Goal: Task Accomplishment & Management: Complete application form

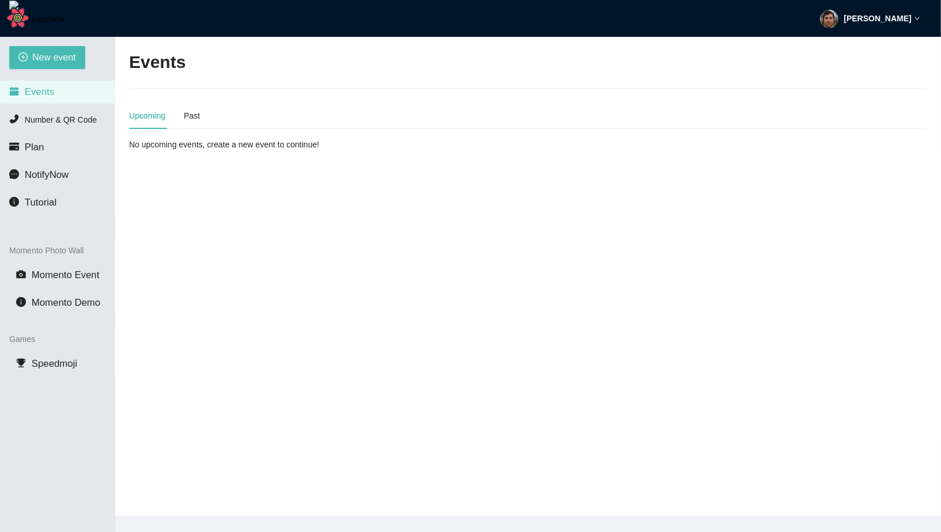
click at [852, 20] on div "Matt Auerbach" at bounding box center [870, 18] width 100 height 37
click at [864, 42] on li "Profile" at bounding box center [874, 50] width 92 height 18
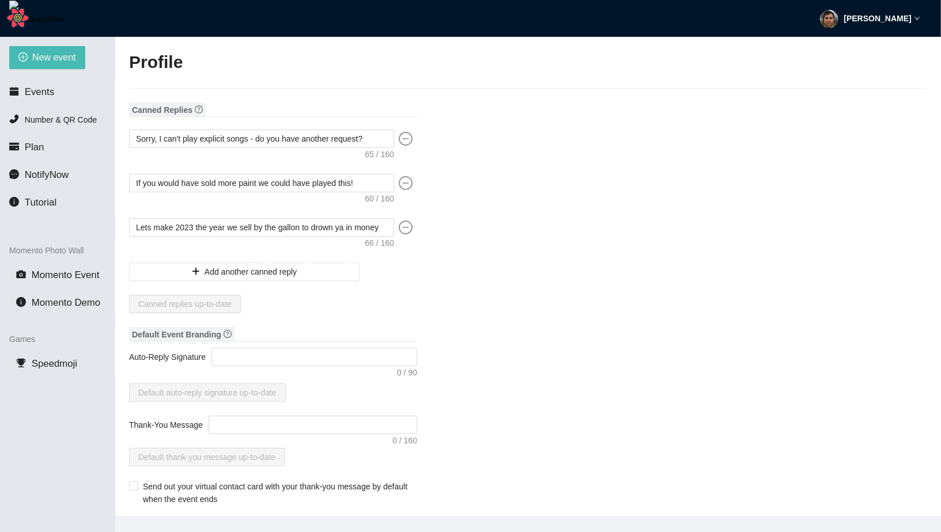
type input "Matt"
type input "Auerbach"
type input "fadsf"
type input "DJ"
type input "(915) 555-1234"
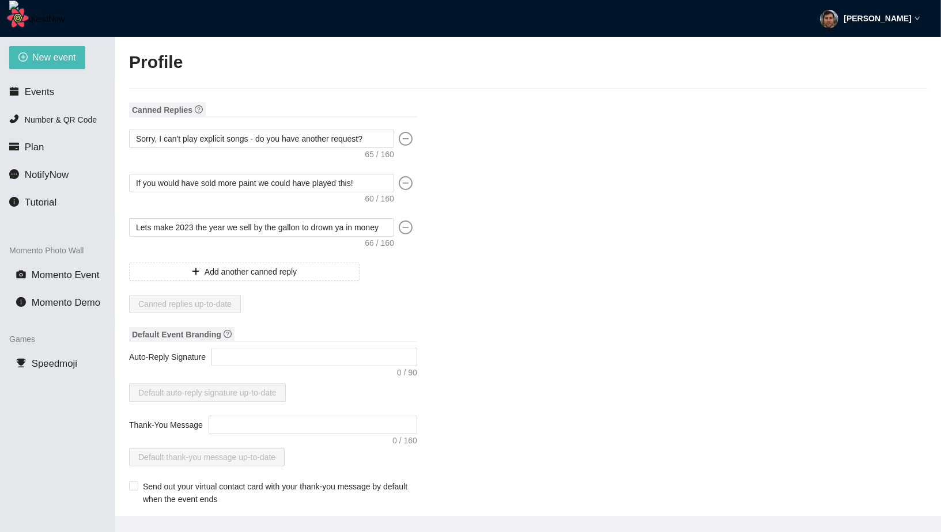
type input "tennisfan0526@gmail.com"
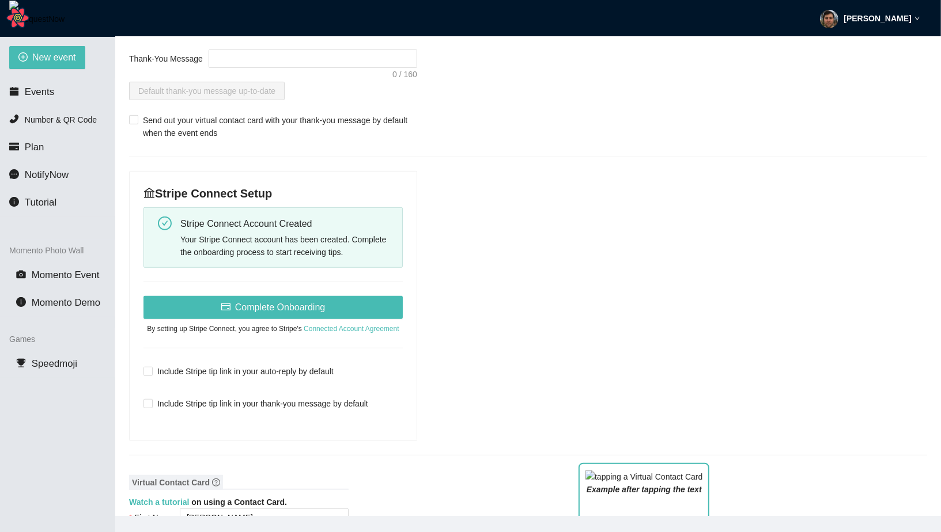
scroll to position [368, 0]
click at [880, 17] on strong "Matt Auerbach" at bounding box center [877, 18] width 67 height 9
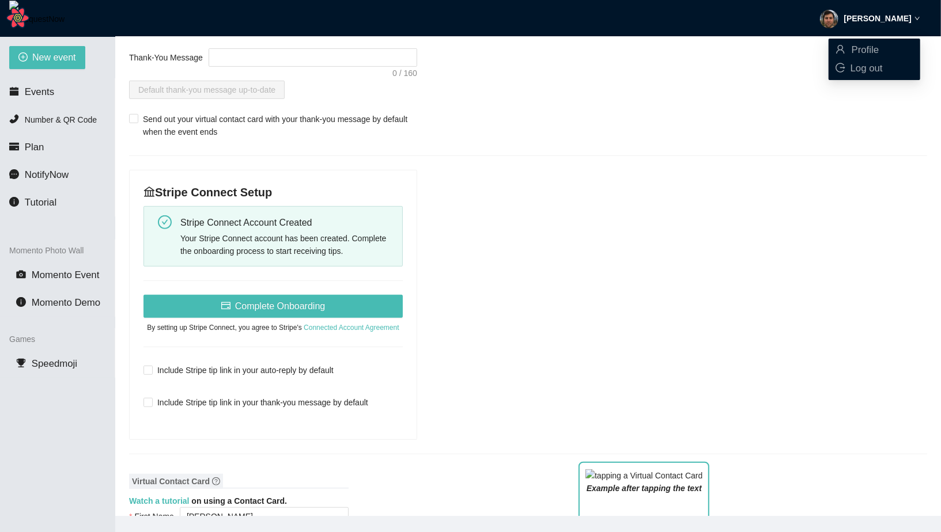
click at [536, 330] on div "Canned Replies Sorry, I can't play explicit songs - do you have another request…" at bounding box center [528, 488] width 798 height 1507
click at [264, 217] on div "Stripe Connect Account Created" at bounding box center [286, 222] width 213 height 14
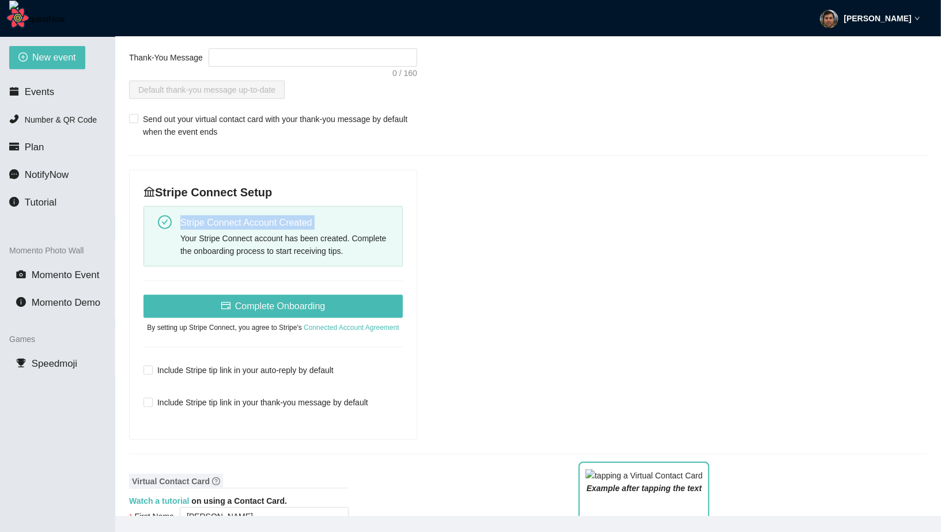
click at [264, 217] on div "Stripe Connect Account Created" at bounding box center [286, 222] width 213 height 14
copy div "Stripe Connect Account Created"
click at [474, 264] on div "Canned Replies Sorry, I can't play explicit songs - do you have another request…" at bounding box center [528, 488] width 798 height 1507
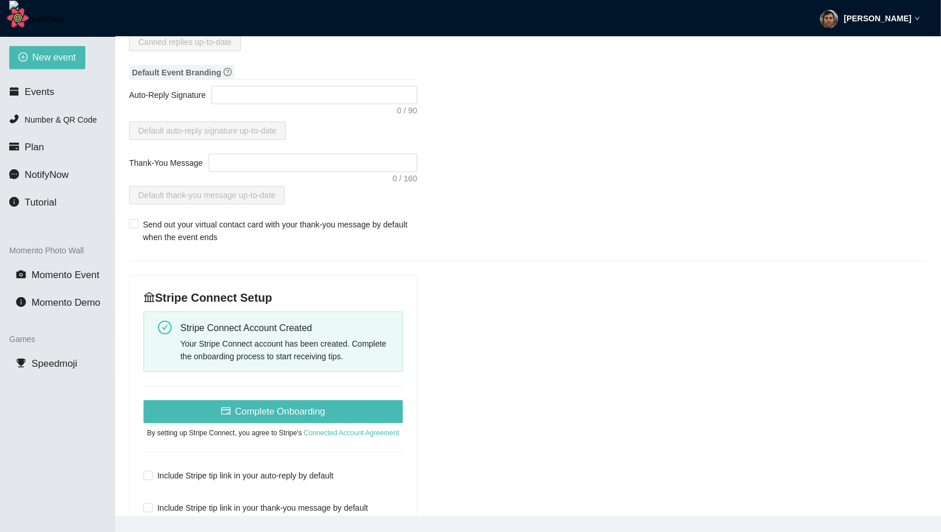
scroll to position [228, 0]
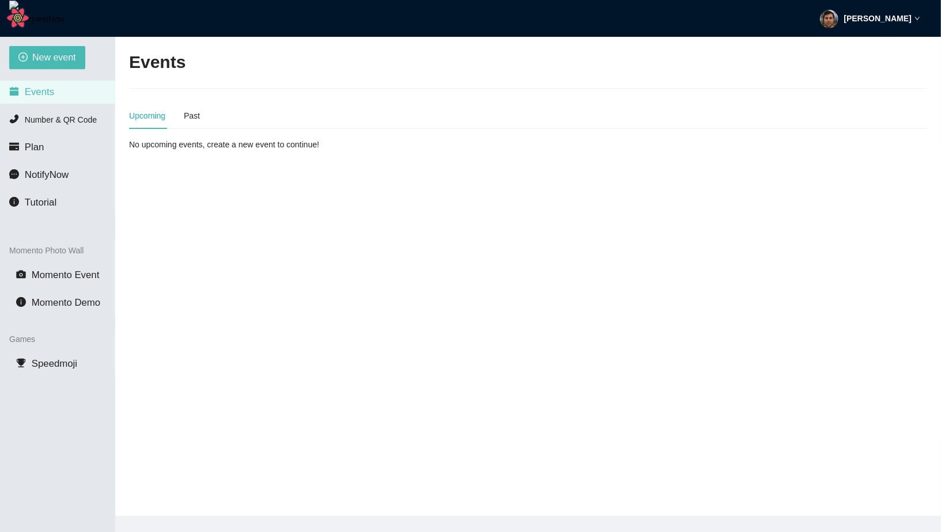
click at [870, 10] on div "[PERSON_NAME]" at bounding box center [870, 18] width 100 height 37
click at [865, 55] on span "Profile" at bounding box center [866, 49] width 28 height 11
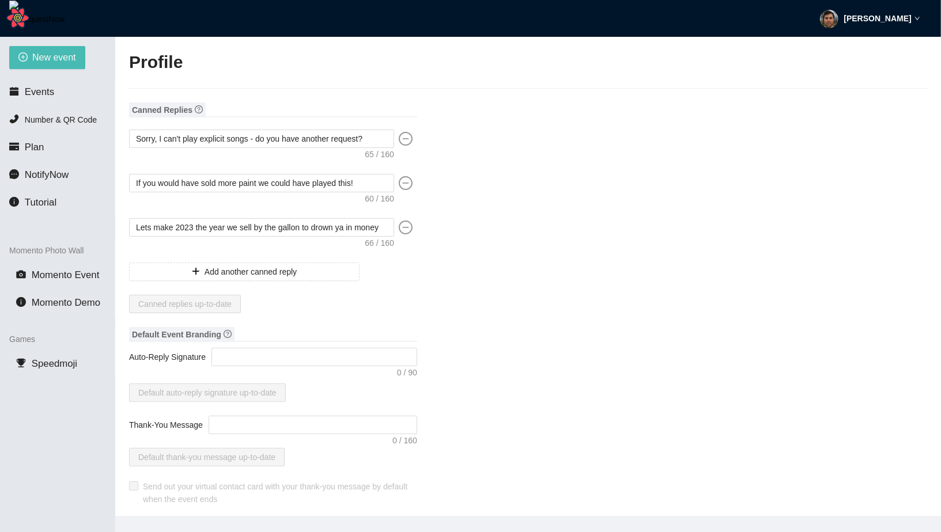
type input "Matt"
type input "Auerbach"
type input "fadsf"
type input "DJ"
type input "(915) 555-1234"
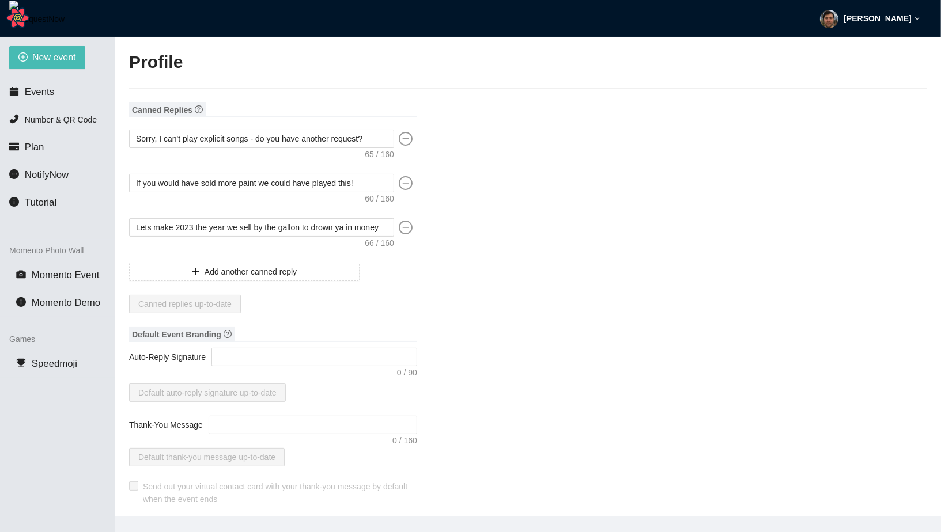
type input "tennisfan0526@gmail.com"
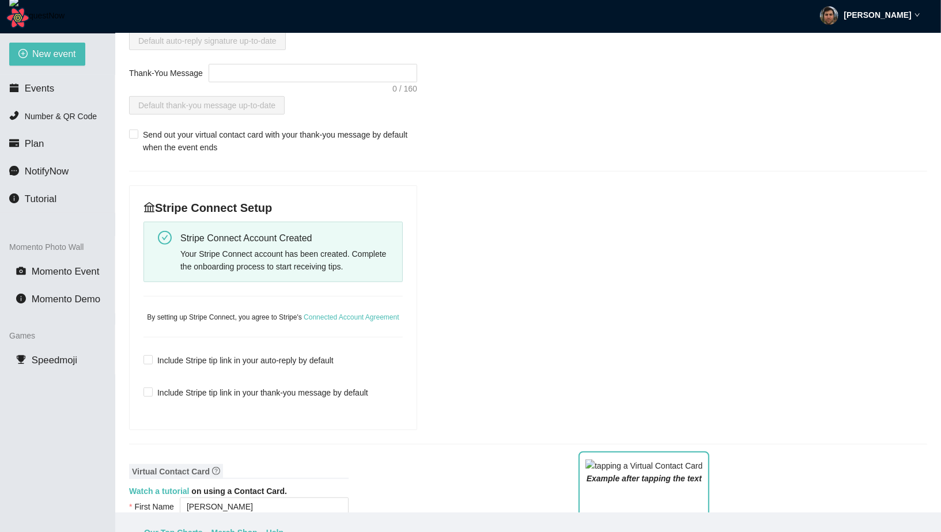
scroll to position [342, 0]
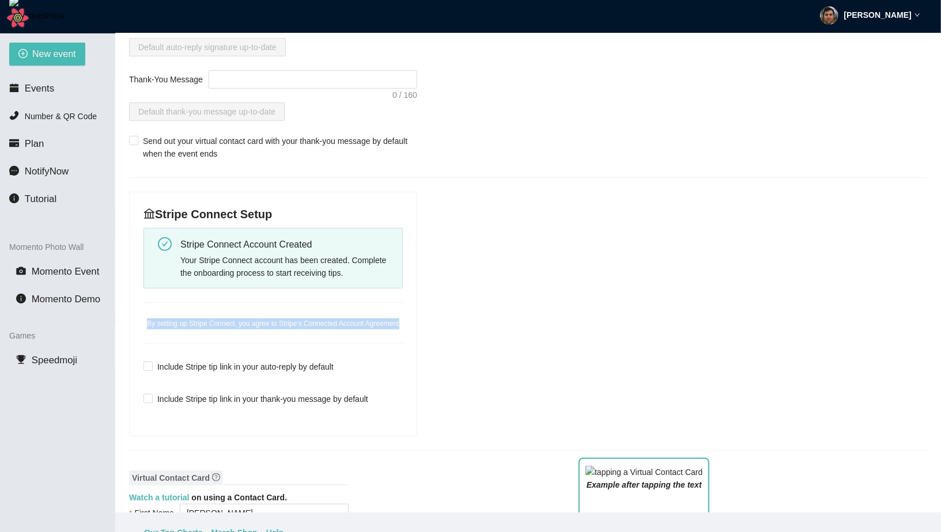
drag, startPoint x: 318, startPoint y: 336, endPoint x: 144, endPoint y: 315, distance: 175.4
click at [143, 319] on div "By setting up Stripe Connect, you agree to Stripe's Connected Account Agreement" at bounding box center [272, 324] width 259 height 11
click at [255, 270] on div "Your Stripe Connect account has been created. Complete the onboarding process t…" at bounding box center [286, 266] width 213 height 25
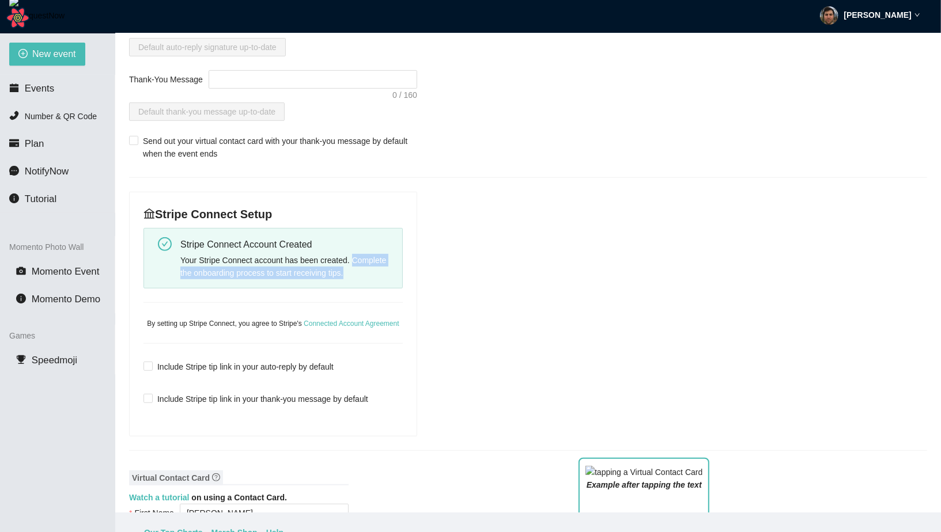
drag, startPoint x: 357, startPoint y: 258, endPoint x: 368, endPoint y: 275, distance: 19.7
click at [368, 275] on div "Your Stripe Connect account has been created. Complete the onboarding process t…" at bounding box center [286, 266] width 213 height 25
copy div "Complete the onboarding process to start receiving tips."
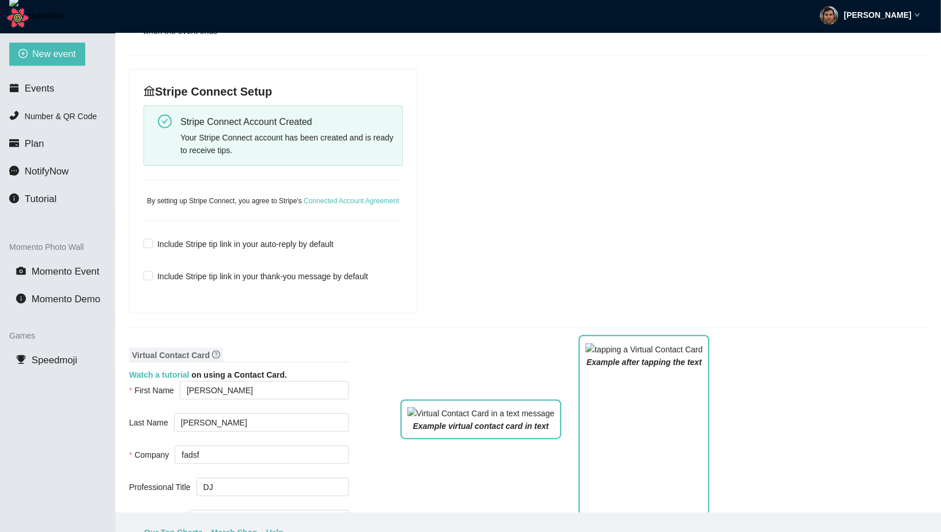
scroll to position [355, 0]
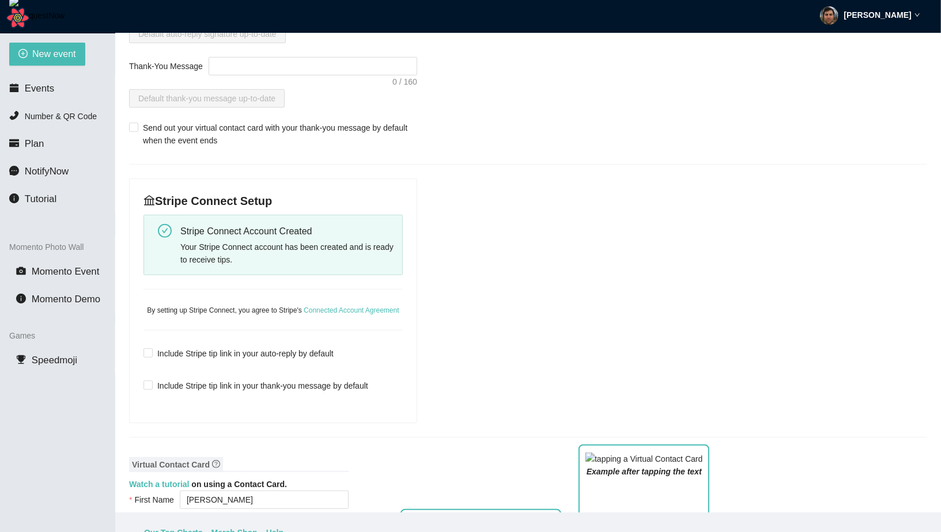
click at [312, 282] on div "Stripe Connect Setup Stripe Connect Account Created Your Stripe Connect account…" at bounding box center [273, 301] width 287 height 244
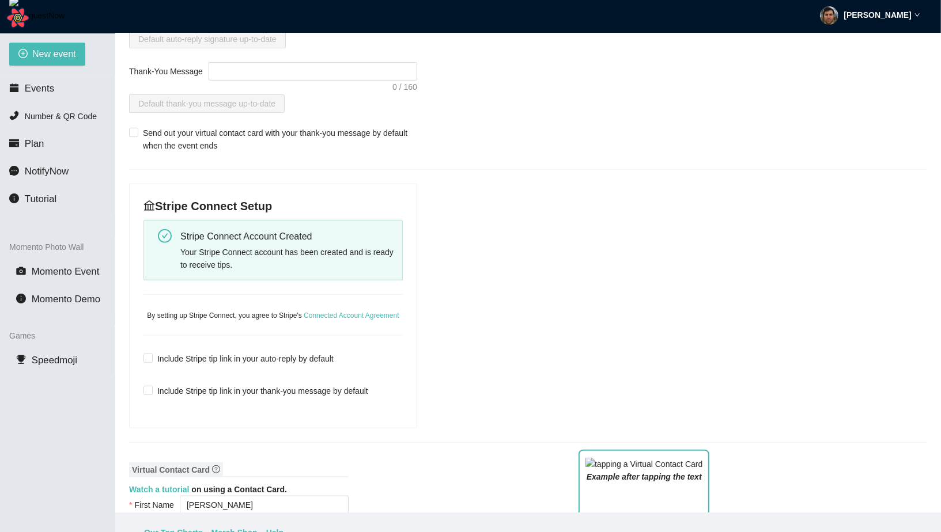
scroll to position [351, 0]
drag, startPoint x: 279, startPoint y: 198, endPoint x: 139, endPoint y: 202, distance: 140.6
click at [139, 202] on div "Stripe Connect Setup Stripe Connect Account Created Your Stripe Connect account…" at bounding box center [273, 305] width 287 height 244
copy h4 "Stripe Connect Setup"
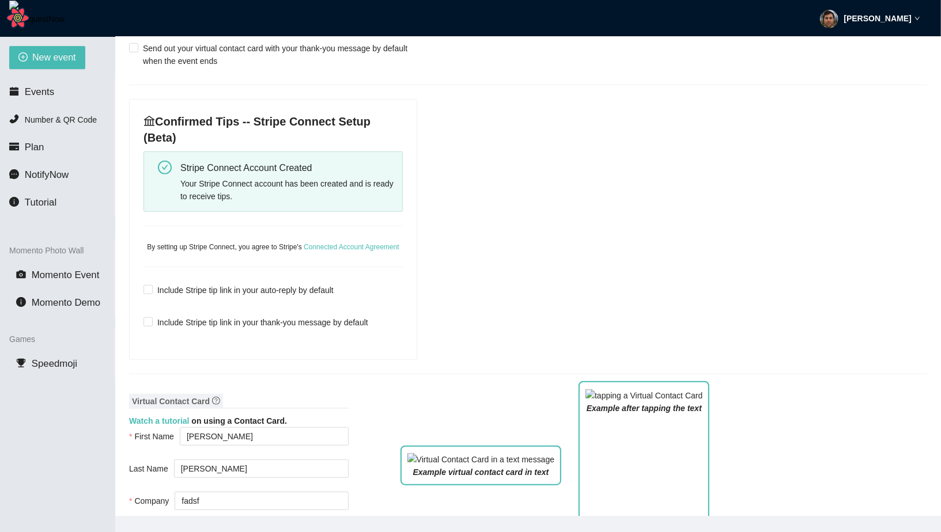
scroll to position [441, 0]
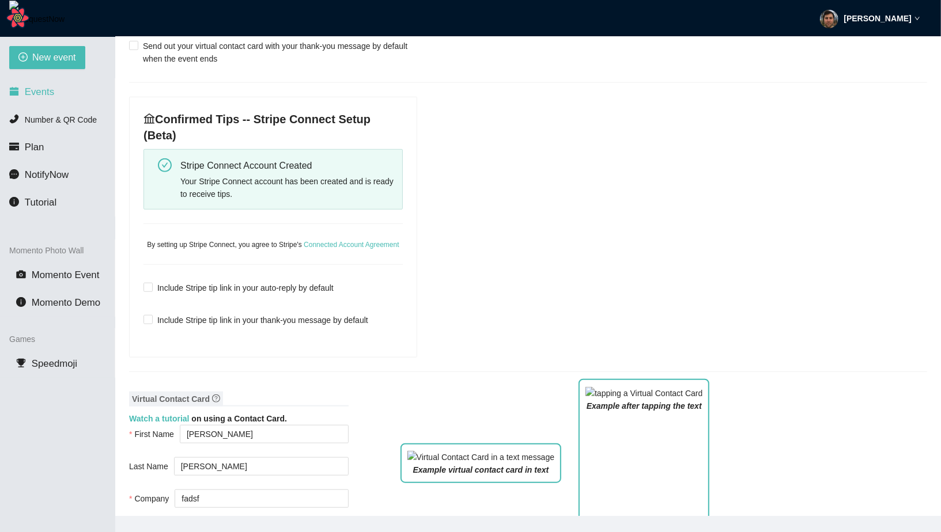
click at [46, 90] on span "Events" at bounding box center [39, 91] width 29 height 11
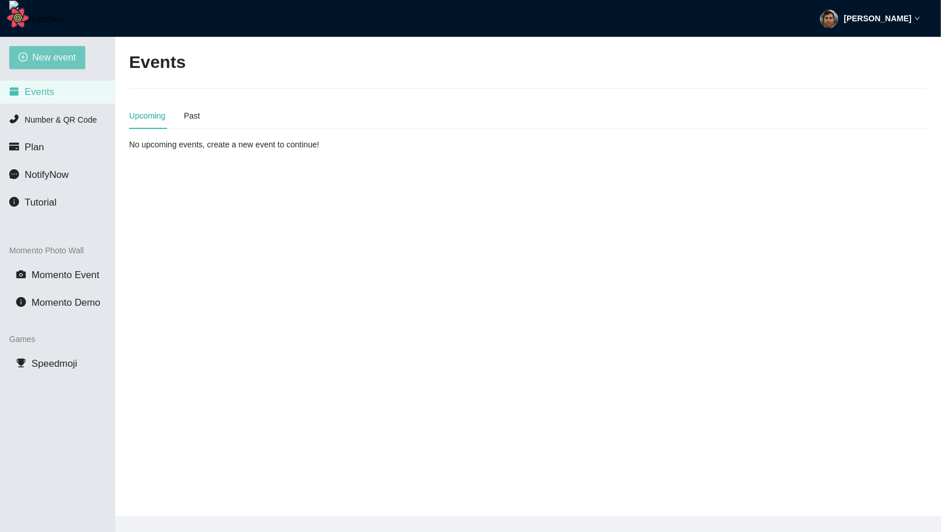
click at [67, 48] on button "New event" at bounding box center [47, 57] width 76 height 23
type textarea "https://virtualdj.com/ask/Test__Event2"
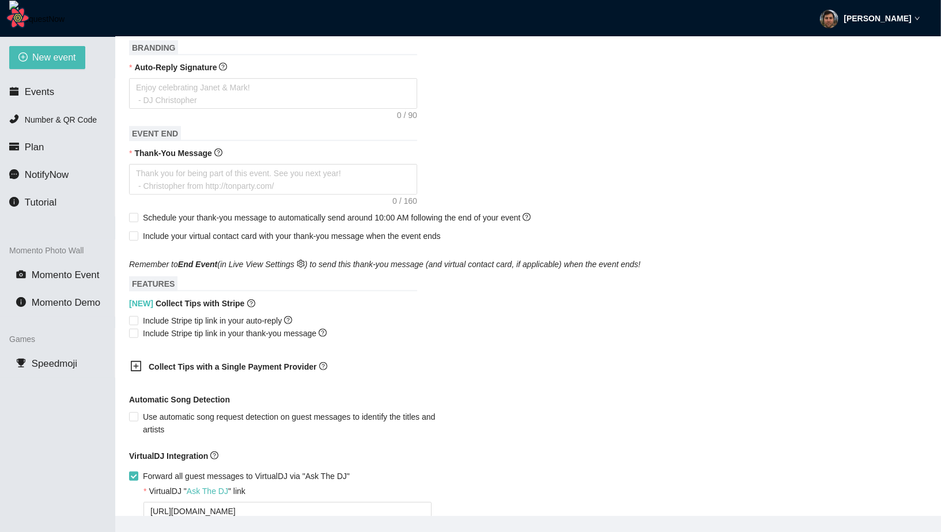
scroll to position [419, 0]
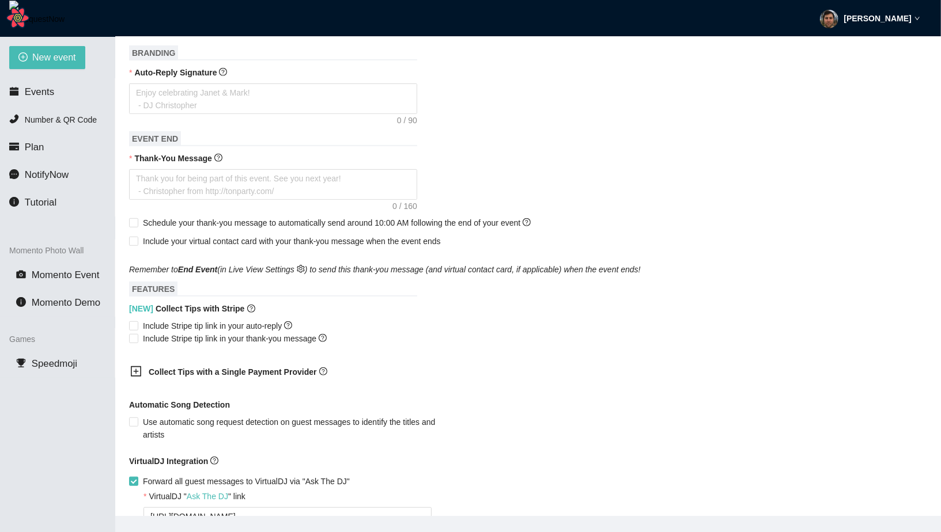
click at [209, 315] on b "[NEW] Collect Tips with Stripe" at bounding box center [186, 308] width 115 height 13
copy div "[NEW] Collect Tips with Stripe"
click at [237, 332] on span "Include Stripe tip link in your auto-reply" at bounding box center [217, 326] width 158 height 13
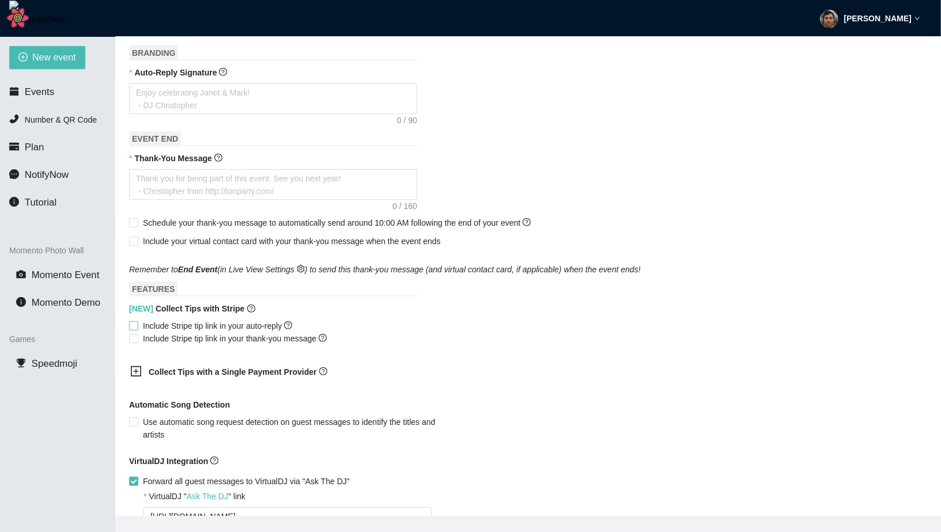
click at [137, 330] on input "Include Stripe tip link in your auto-reply" at bounding box center [133, 325] width 8 height 8
drag, startPoint x: 248, startPoint y: 320, endPoint x: 160, endPoint y: 321, distance: 88.7
click at [160, 315] on b "[NEW] Collect Tips with Stripe" at bounding box center [186, 308] width 115 height 13
copy b "Collect Tips with Stripe"
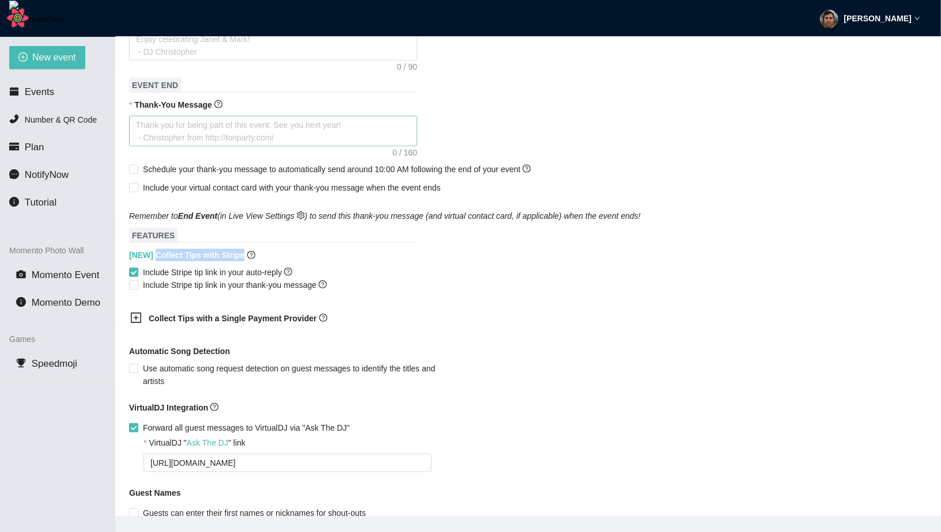
scroll to position [485, 0]
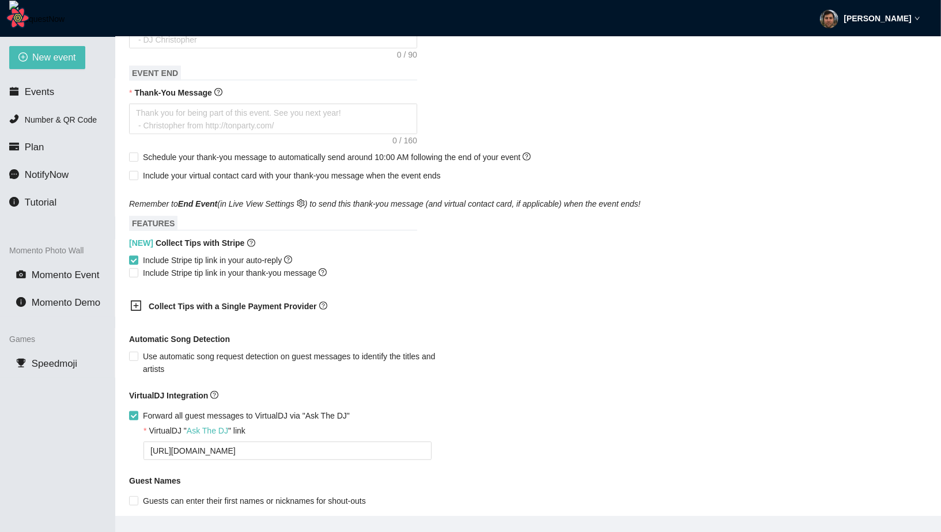
click at [214, 313] on span "Collect Tips with a Single Payment Provider" at bounding box center [274, 306] width 251 height 13
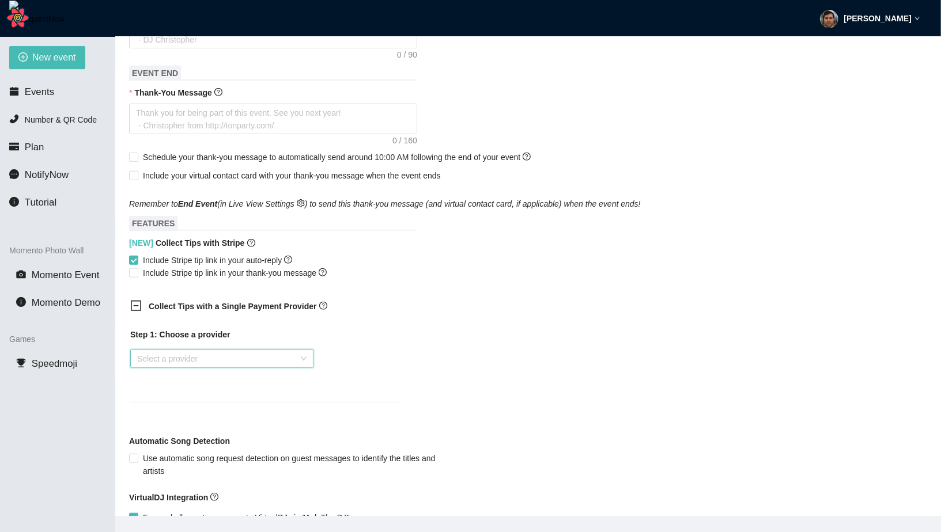
click at [200, 368] on input "search" at bounding box center [217, 358] width 161 height 17
click at [209, 368] on input "search" at bounding box center [217, 358] width 161 height 17
click at [221, 311] on b "Collect Tips with a Single Payment Provider" at bounding box center [233, 306] width 168 height 9
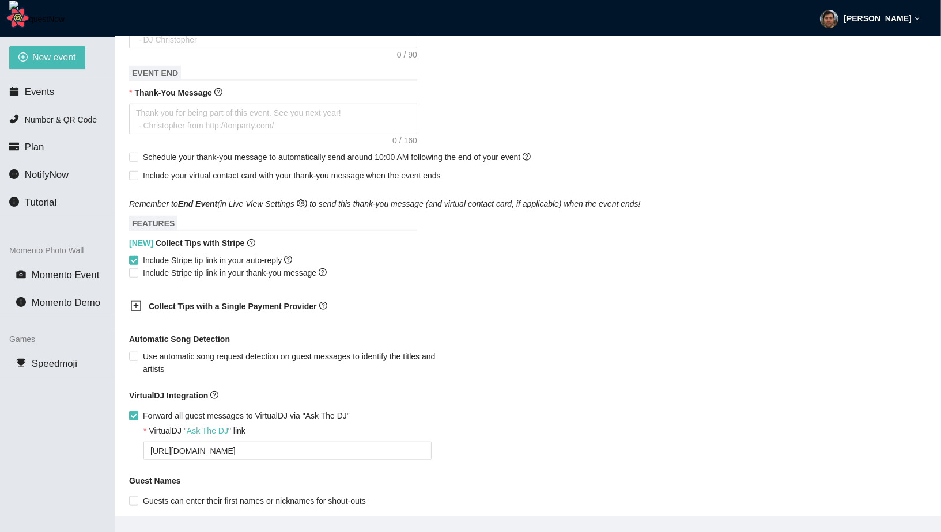
checkbox input "false"
drag, startPoint x: 321, startPoint y: 321, endPoint x: 146, endPoint y: 321, distance: 175.1
click at [146, 321] on div "Collect Tips with a Single Payment Provider" at bounding box center [265, 307] width 288 height 28
copy b "Collect Tips with a Single Payment Provider"
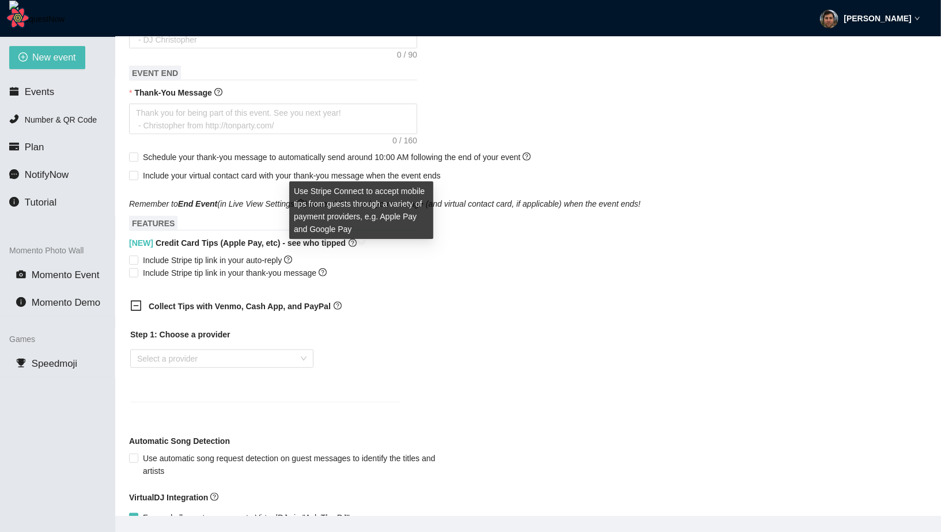
click at [357, 247] on icon "question-circle" at bounding box center [353, 243] width 8 height 8
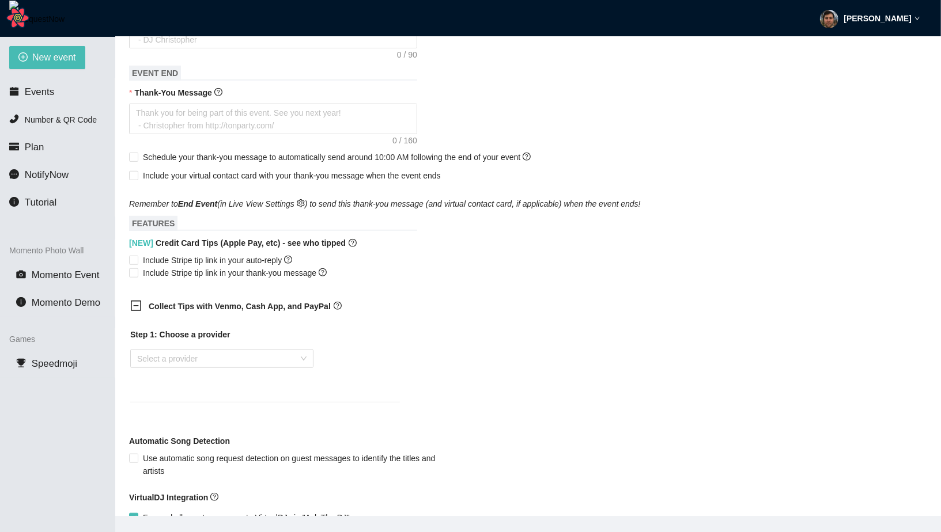
scroll to position [0, 0]
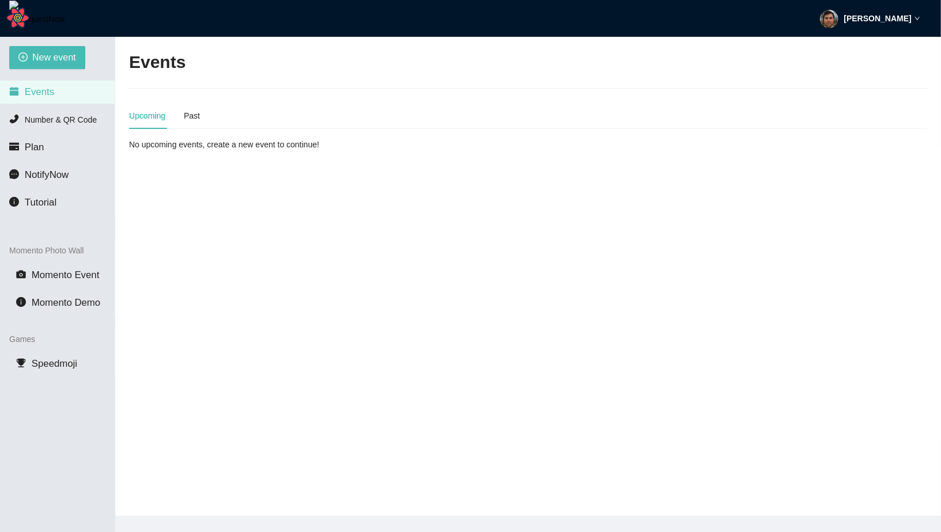
click at [865, 27] on div "[PERSON_NAME]" at bounding box center [870, 18] width 100 height 37
click at [854, 51] on span "Profile" at bounding box center [866, 49] width 28 height 11
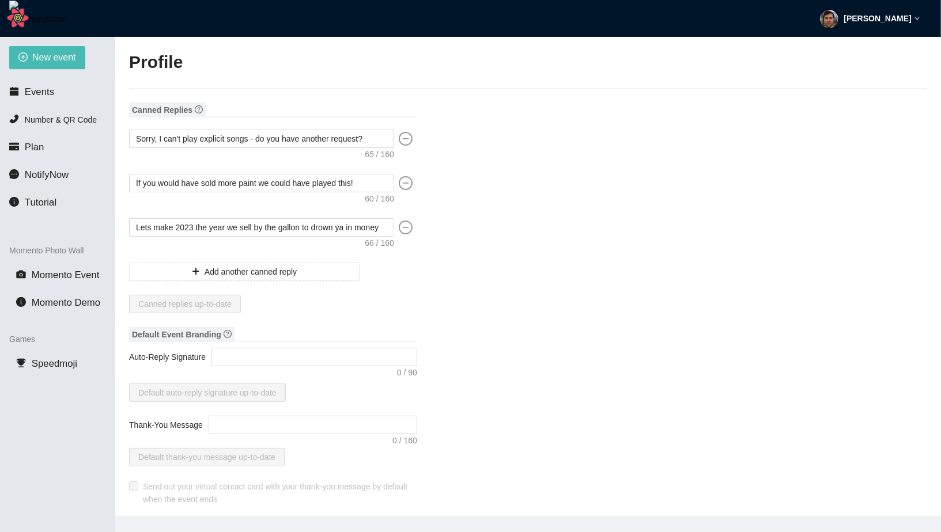
type input "[PERSON_NAME]"
type input "fadsf"
type input "DJ"
type input "[PHONE_NUMBER]"
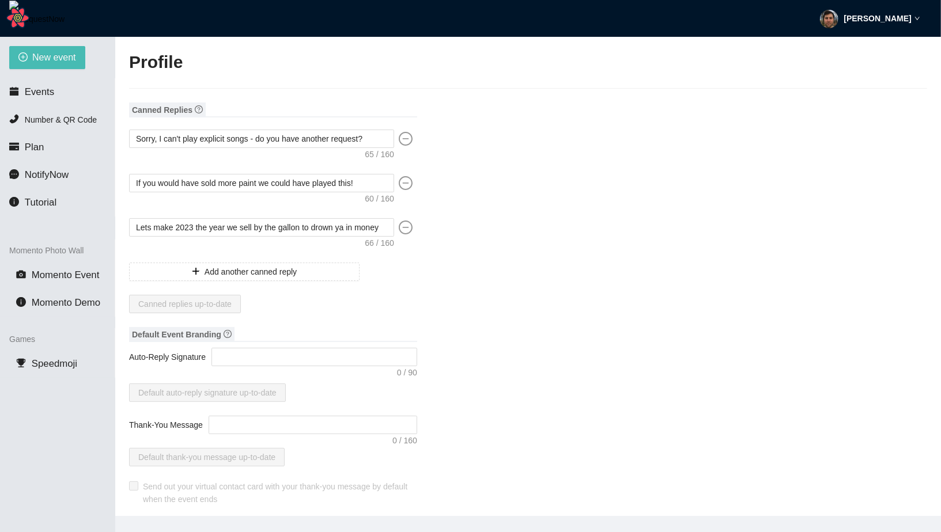
type input "[EMAIL_ADDRESS][DOMAIN_NAME]"
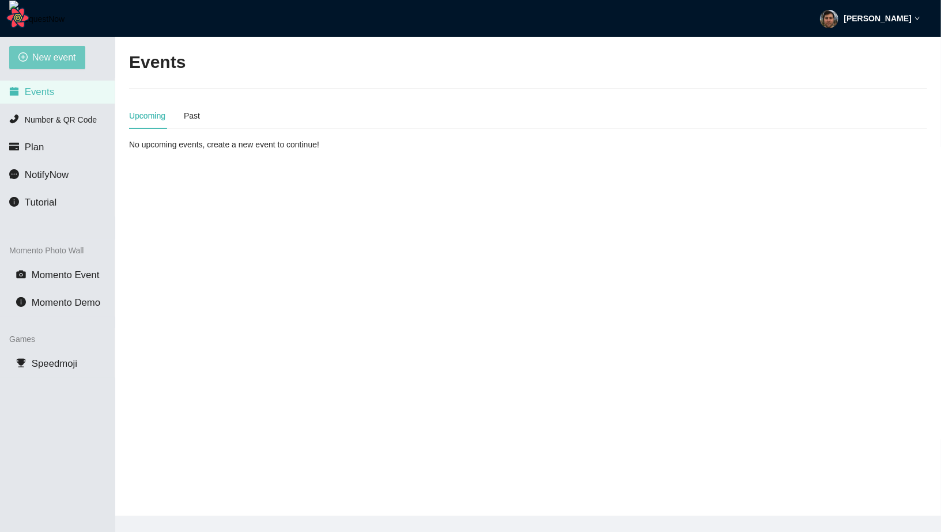
click at [55, 55] on span "New event" at bounding box center [54, 57] width 44 height 14
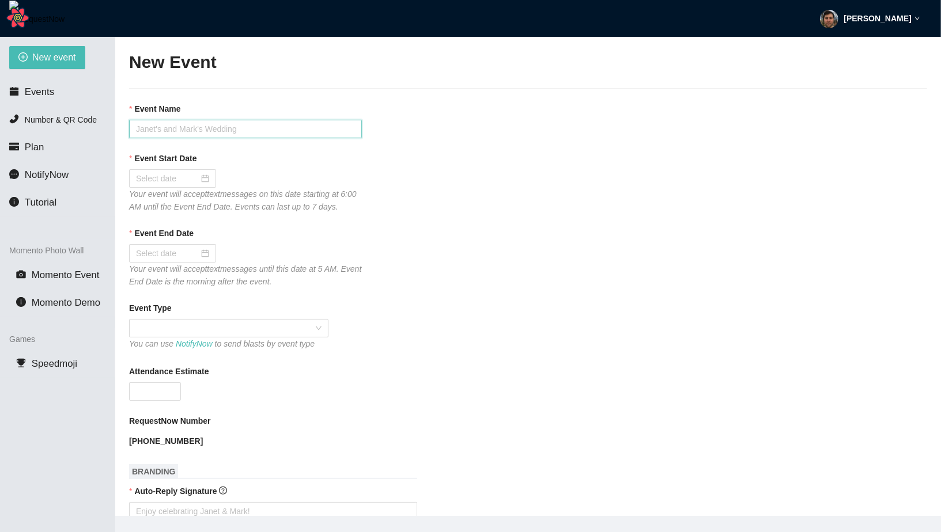
click at [228, 134] on input "Event Name" at bounding box center [245, 129] width 233 height 18
type input "Janet"
click at [234, 133] on input "Paige and Russell's Wedding" at bounding box center [245, 129] width 233 height 18
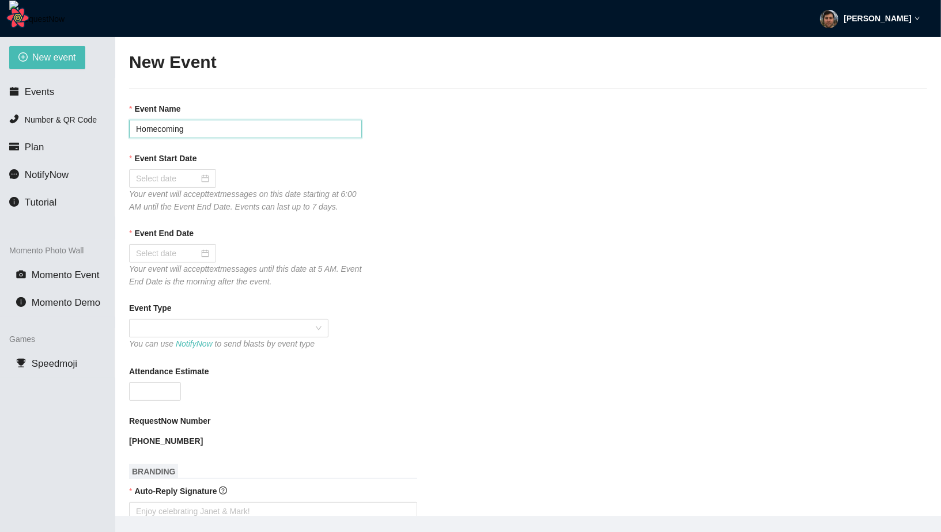
click at [210, 131] on input "Homecoming" at bounding box center [245, 129] width 233 height 18
type input "Dusty's Bar Request Line"
click at [190, 180] on input "Event Start Date" at bounding box center [167, 178] width 63 height 13
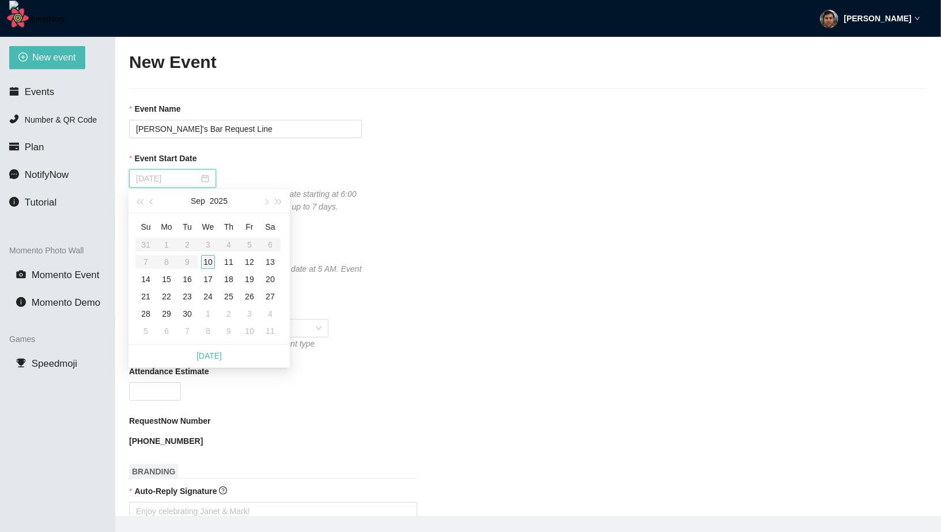
type input "[DATE]"
click at [206, 268] on div "10" at bounding box center [208, 262] width 14 height 14
type input "[DATE]"
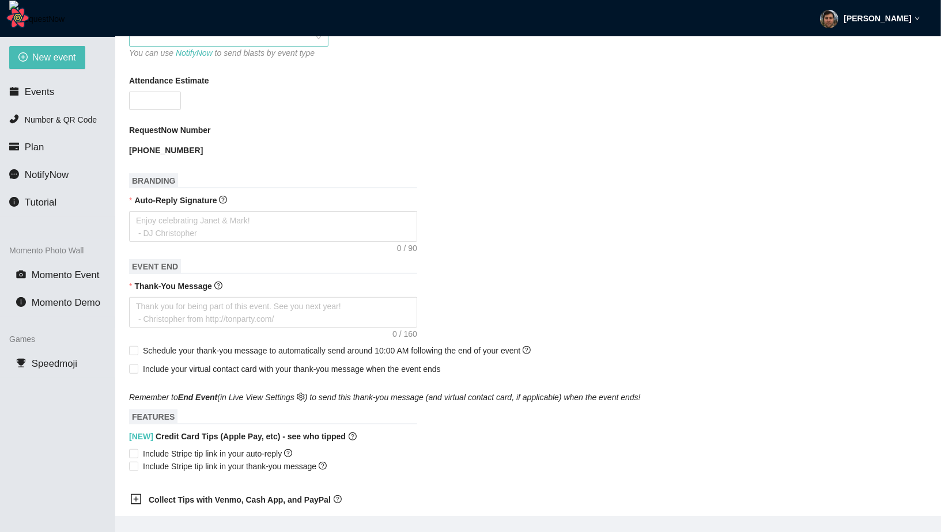
scroll to position [292, 0]
click at [221, 230] on textarea "Auto-Reply Signature" at bounding box center [273, 226] width 288 height 31
type textarea "T"
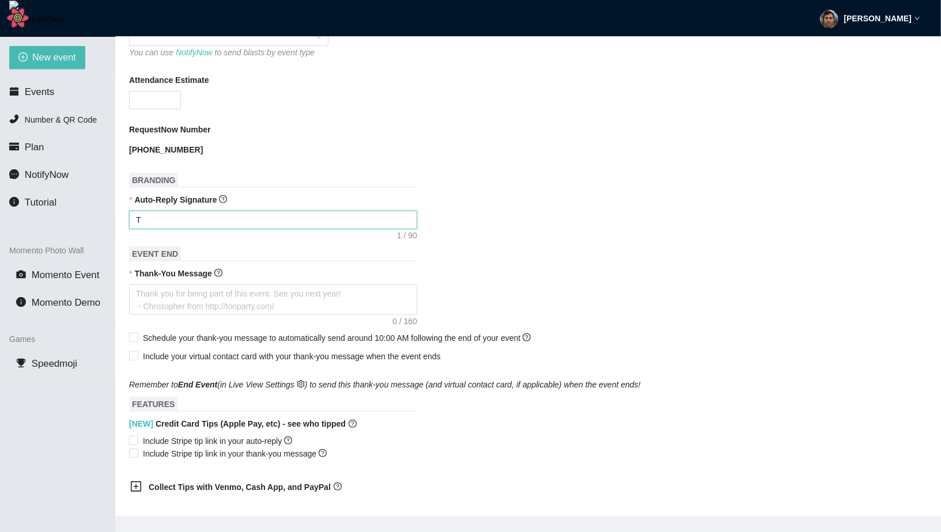
type textarea "Th"
type textarea "Tha"
type textarea "Than"
type textarea "Thank"
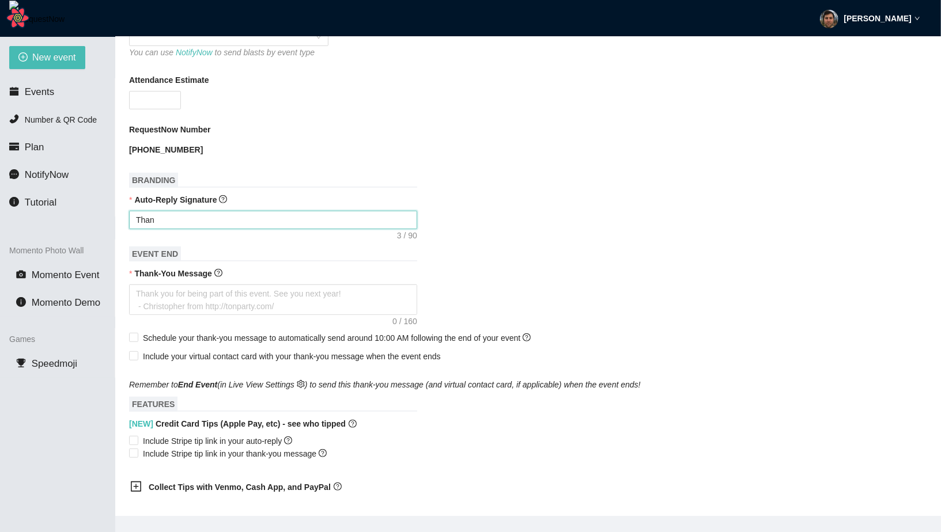
type textarea "Thank"
type textarea "Thanks"
type textarea "Thanks f"
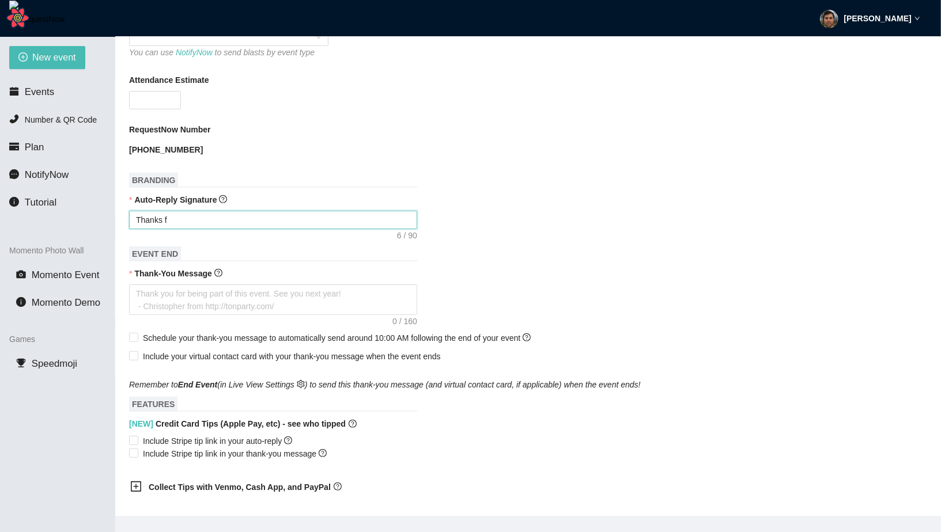
type textarea "Thanks fo"
type textarea "Thanks for"
type textarea "Thanks for c"
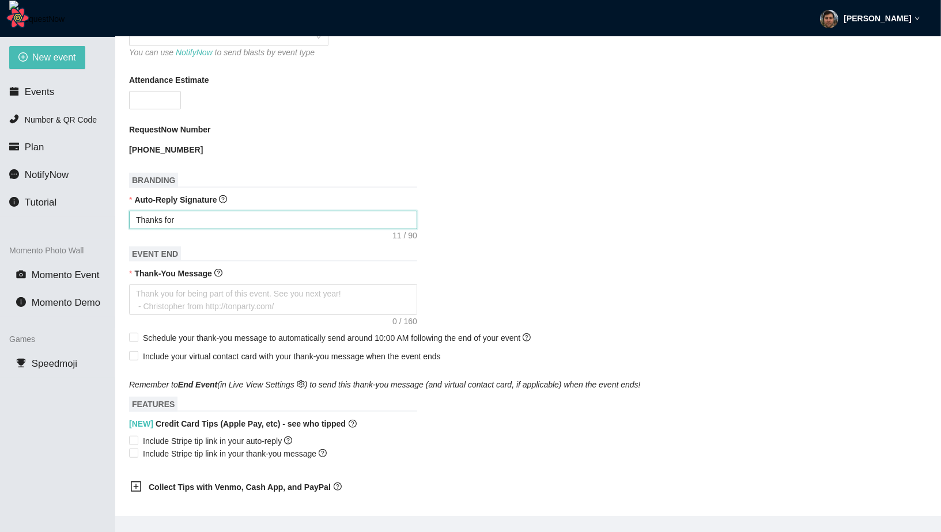
type textarea "Thanks for c"
type textarea "Thanks for co"
type textarea "Thanks for com"
type textarea "Thanks for comi"
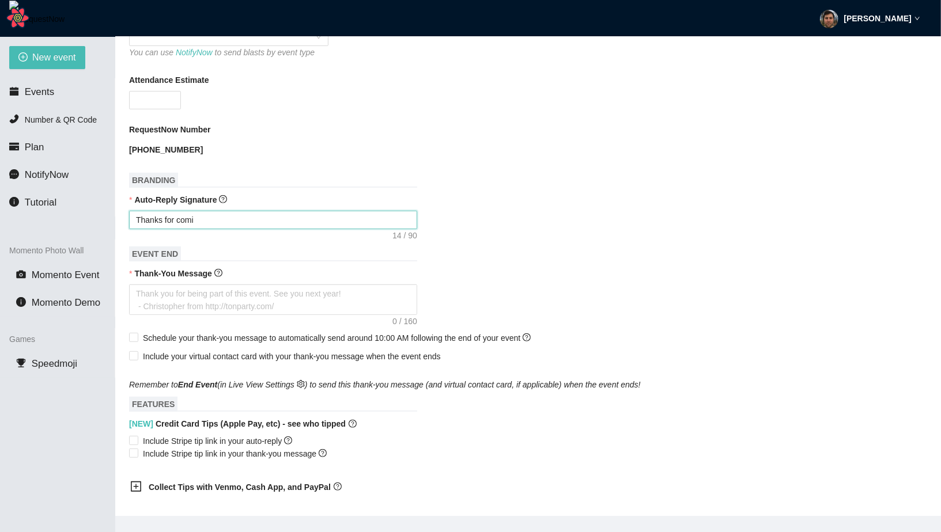
type textarea "Thanks for comin"
type textarea "Thanks for coming"
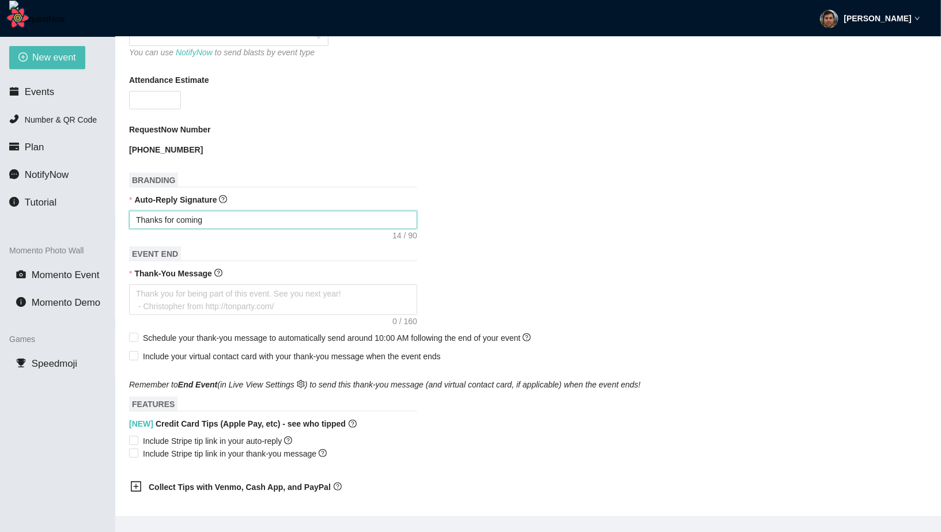
type textarea "Thanks for coming"
type textarea "Thanks for coming o"
type textarea "Thanks for coming ou"
type textarea "Thanks for coming out"
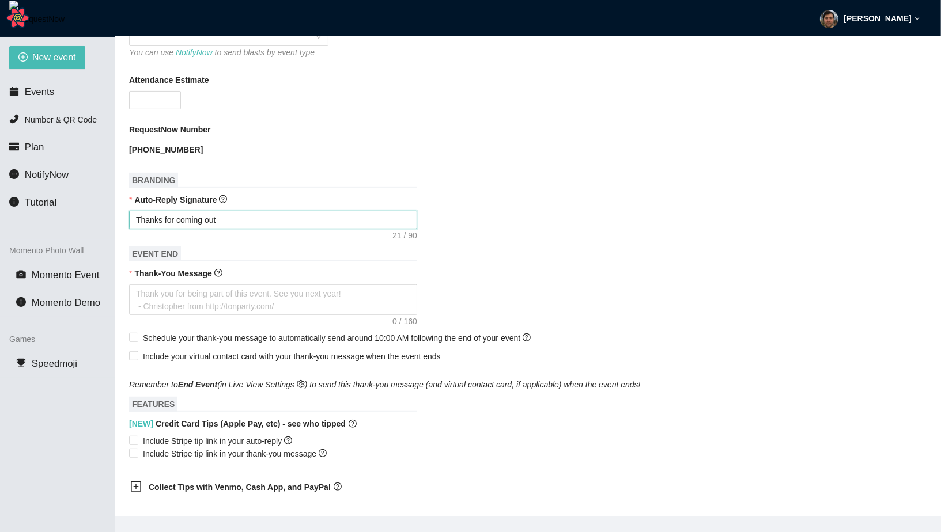
type textarea "Thanks for coming out!"
type textarea "Thanks for coming out! F"
type textarea "Thanks for coming out! FO"
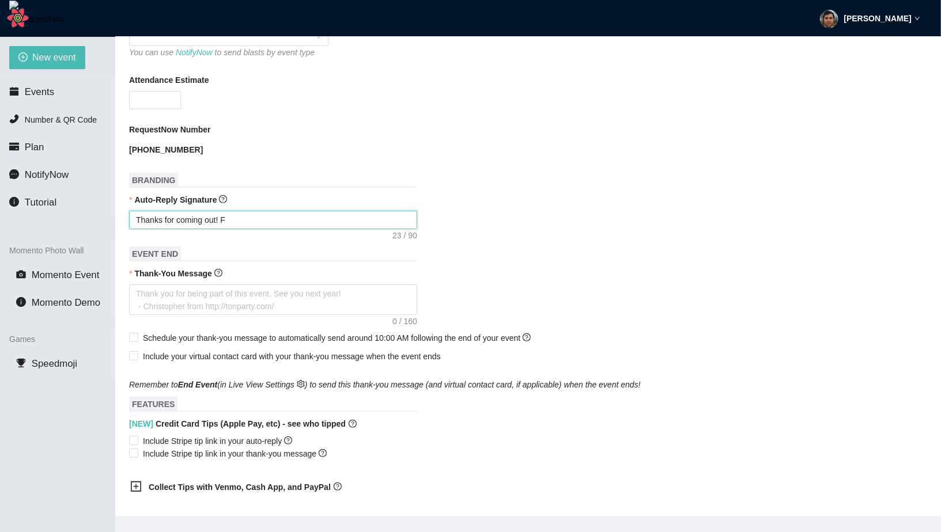
type textarea "Thanks for coming out! FO"
type textarea "Thanks for coming out! FOl"
type textarea "Thanks for coming out! FOll"
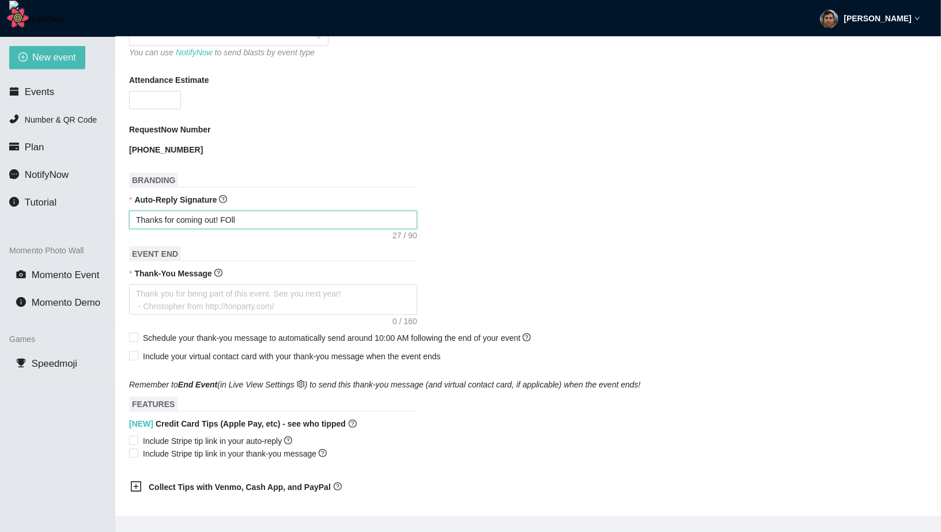
type textarea "Thanks for coming out! FOl"
type textarea "Thanks for coming out! FO"
type textarea "Thanks for coming out! F"
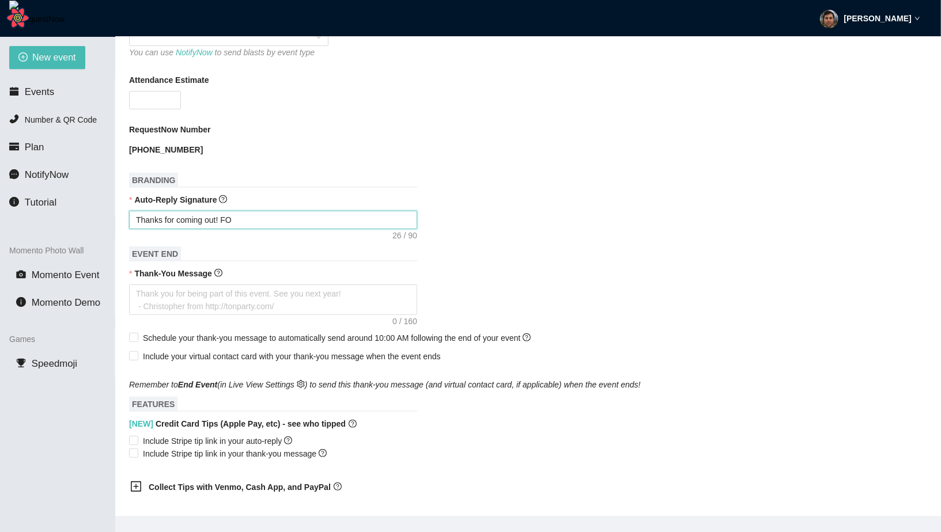
type textarea "Thanks for coming out! F"
type textarea "Thanks for coming out! Fo"
type textarea "Thanks for coming out! Fol"
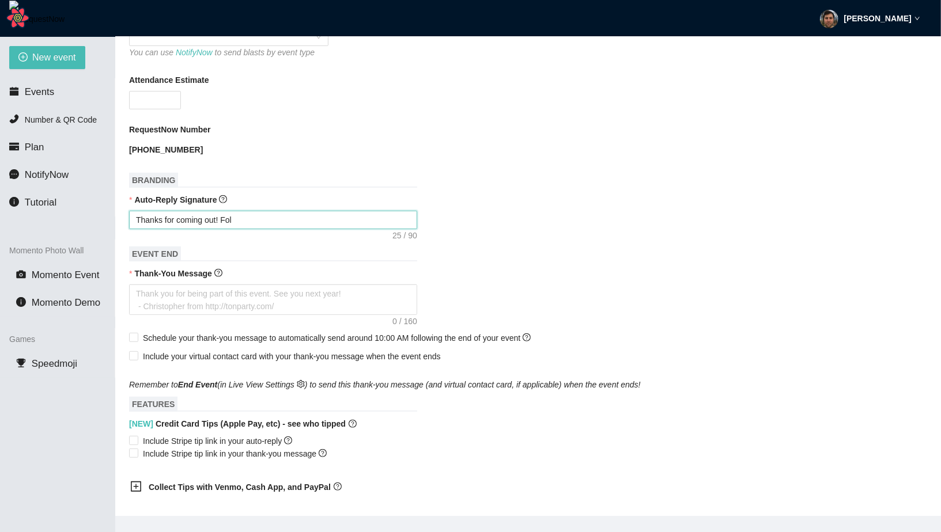
type textarea "Thanks for coming out! Foll"
type textarea "Thanks for coming out! Follo"
type textarea "Thanks for coming out! Follow"
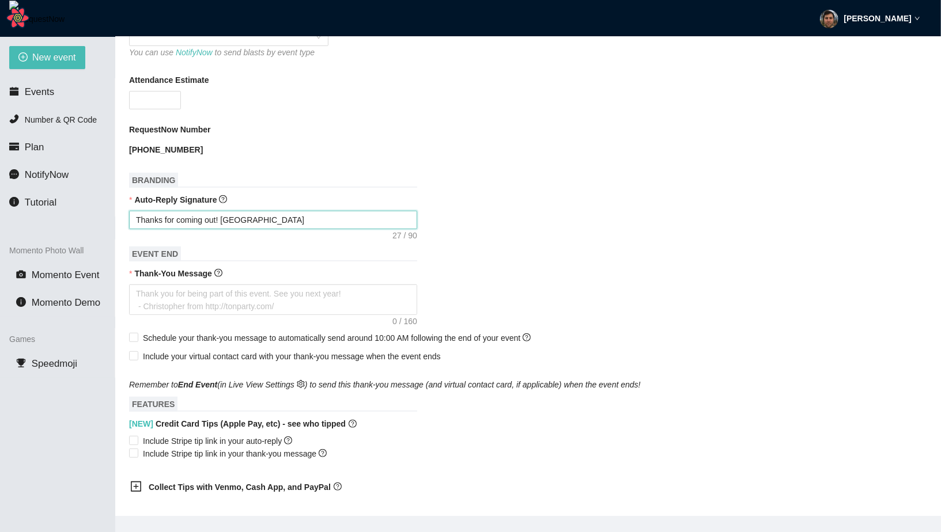
type textarea "Thanks for coming out! Follow"
type textarea "Thanks for coming out! Followm"
type textarea "Thanks for coming out! Follow"
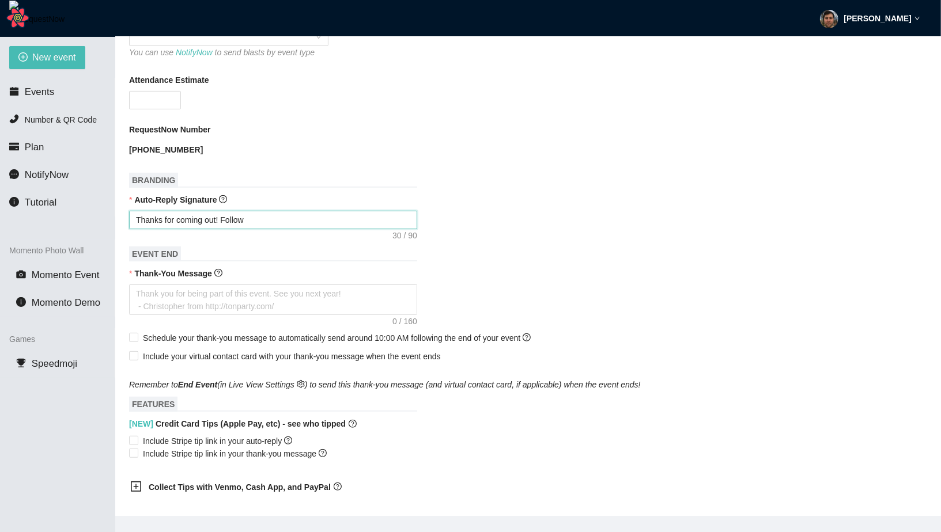
type textarea "Thanks for coming out! Follow"
type textarea "Thanks for coming out! Follow m"
type textarea "Thanks for coming out! Follow me"
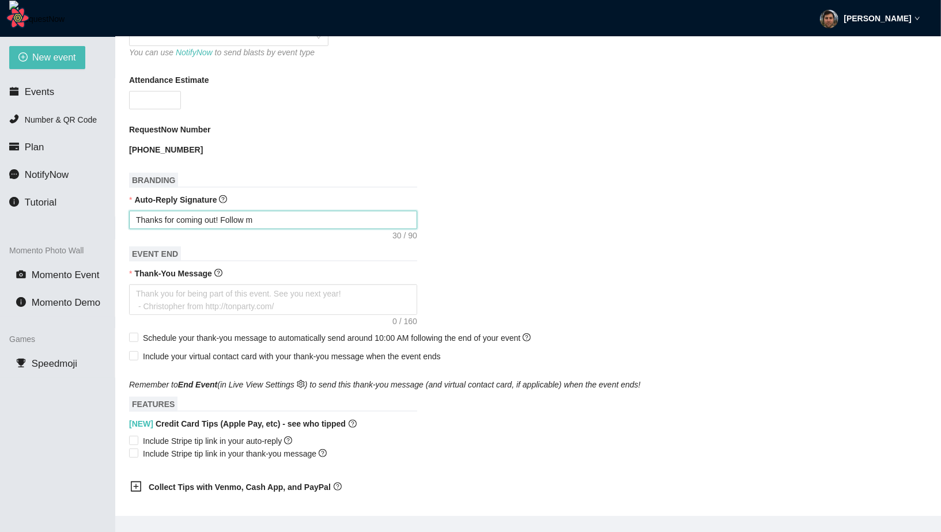
type textarea "Thanks for coming out! Follow me"
type textarea "Thanks for coming out! Follow me o"
type textarea "Thanks for coming out! Follow me on"
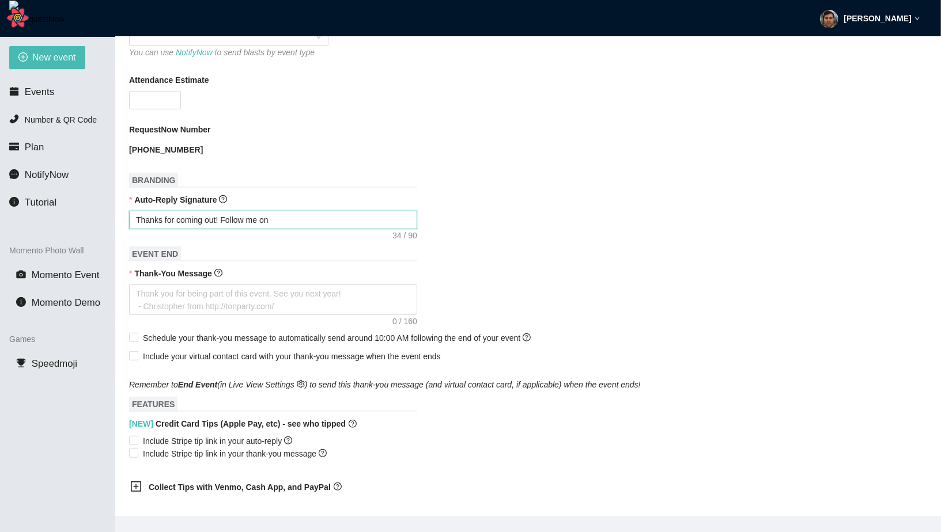
type textarea "Thanks for coming out! Follow me on"
type textarea "Thanks for coming out! Follow me on i"
type textarea "Thanks for coming out! Follow me on in"
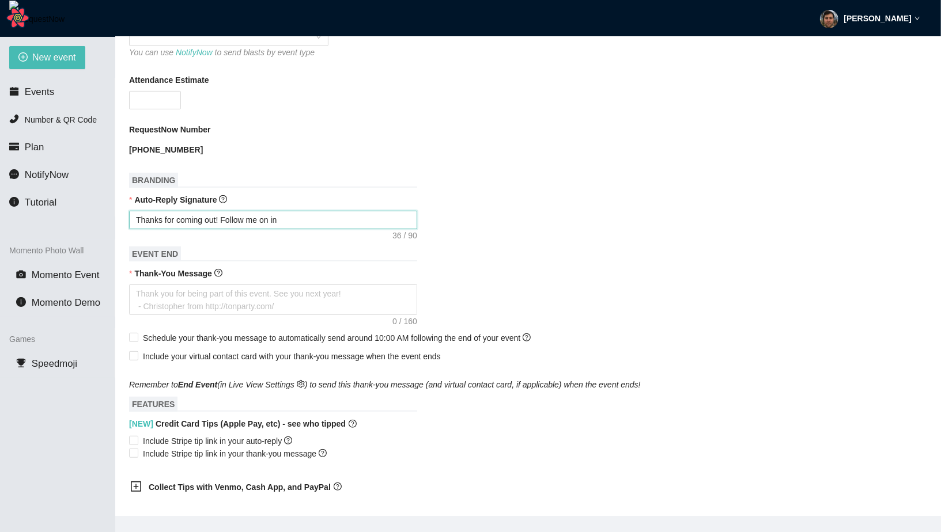
type textarea "Thanks for coming out! Follow me on ins"
type textarea "Thanks for coming out! Follow me on inst"
type textarea "Thanks for coming out! Follow me on insta"
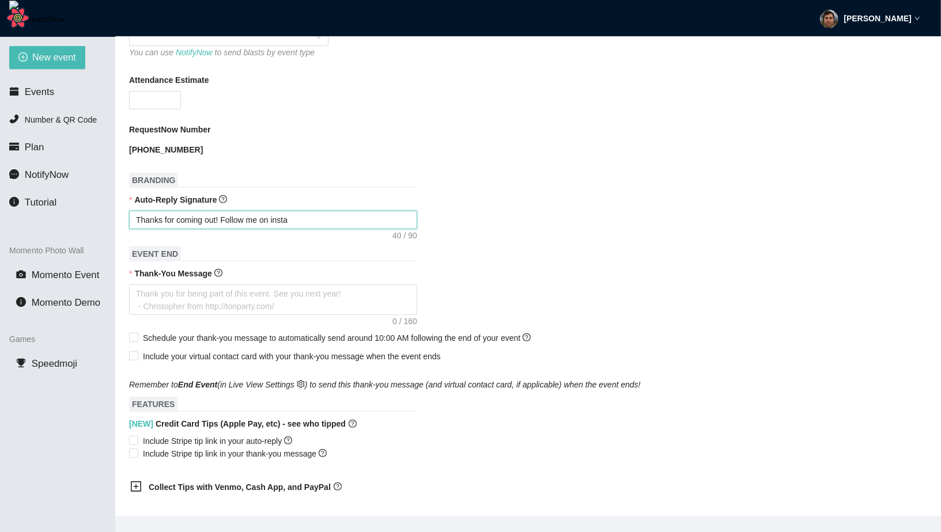
type textarea "Thanks for coming out! Follow me on instag"
type textarea "Thanks for coming out! Follow me on instagr"
type textarea "Thanks for coming out! Follow me on instagra"
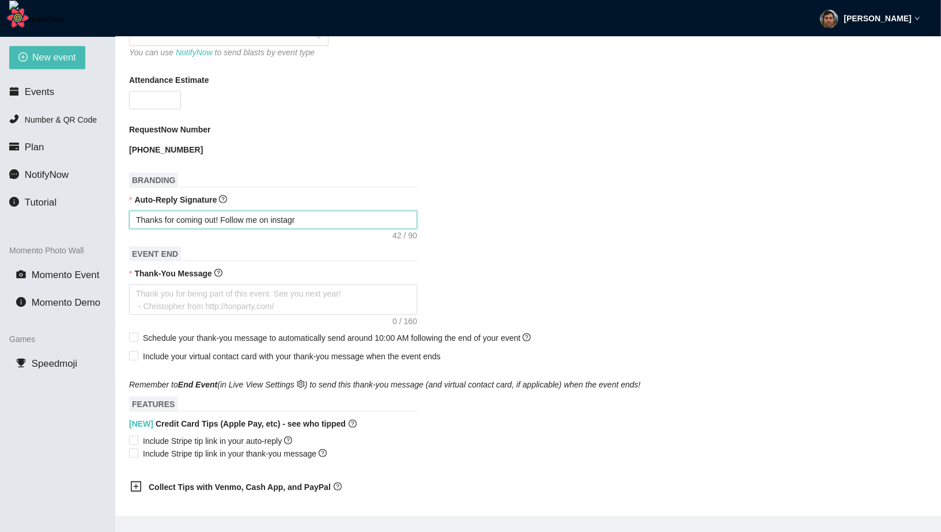
type textarea "Thanks for coming out! Follow me on instagra"
type textarea "Thanks for coming out! Follow me on instagram"
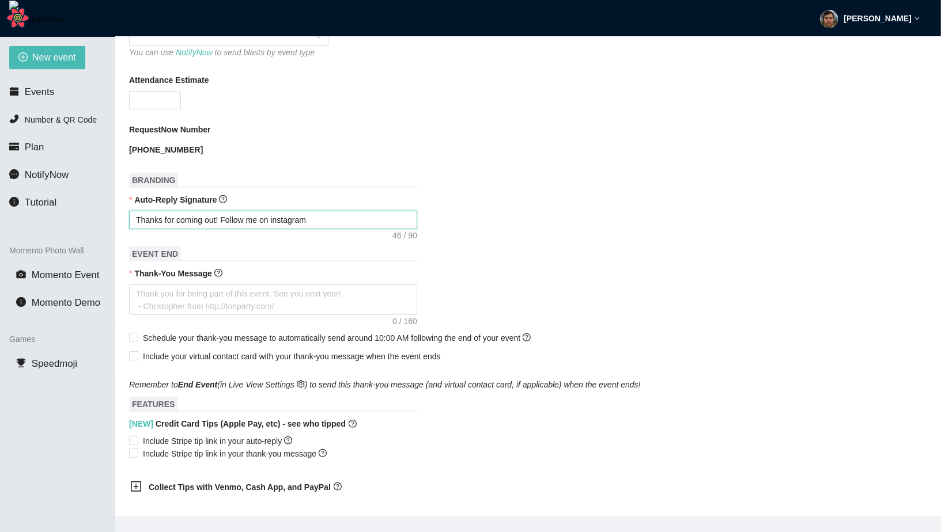
paste textarea "https://instagram.com/requestnowapp"
type textarea "Thanks for coming out! Follow me on instagram https://instagram.com/requestnowa…"
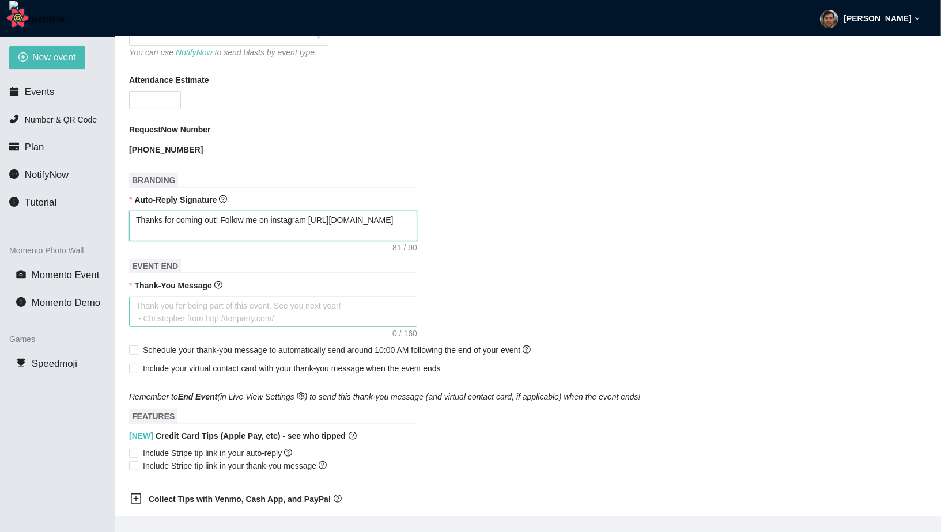
type textarea "Thanks for coming out! Follow me on instagram https://instagram.com/requestnowa…"
click at [261, 327] on textarea "Thank-You Message" at bounding box center [273, 312] width 288 height 31
type textarea "H"
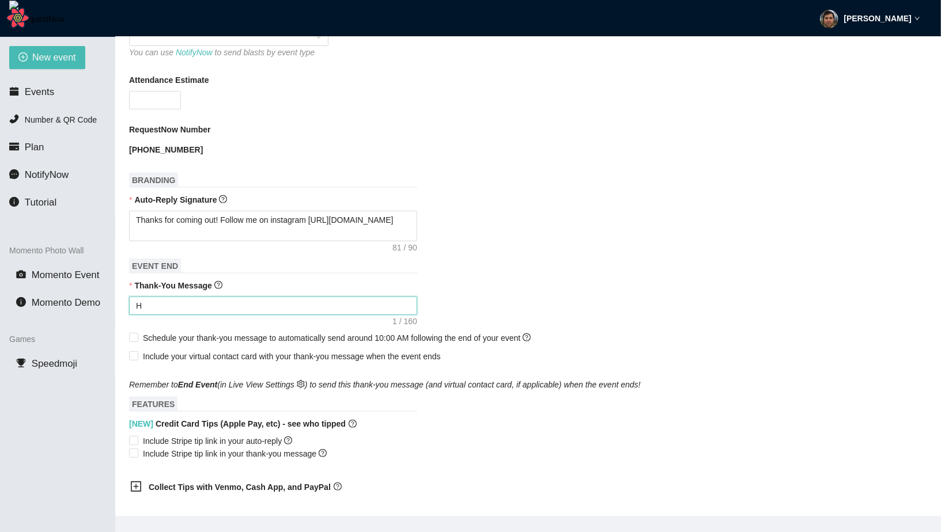
type textarea "Ho"
type textarea "Hop"
type textarea "Hope"
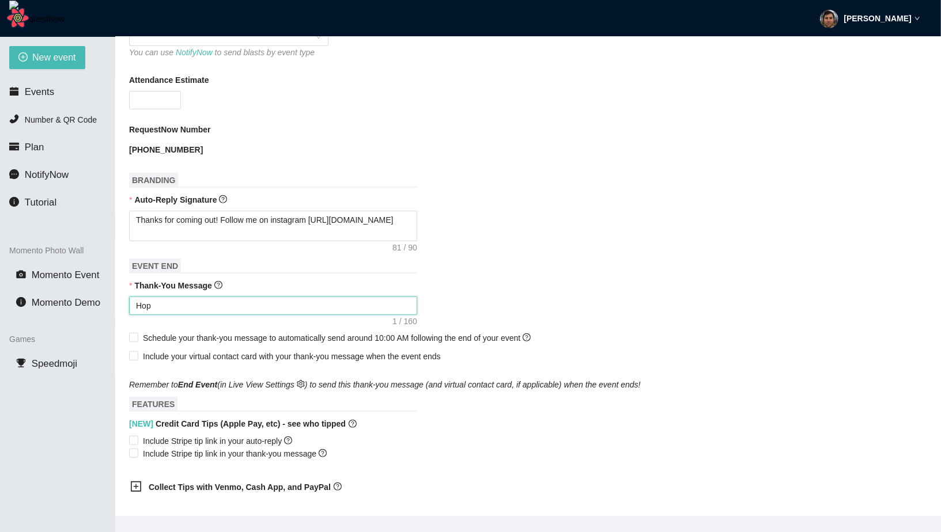
type textarea "Hope"
type textarea "Hope y"
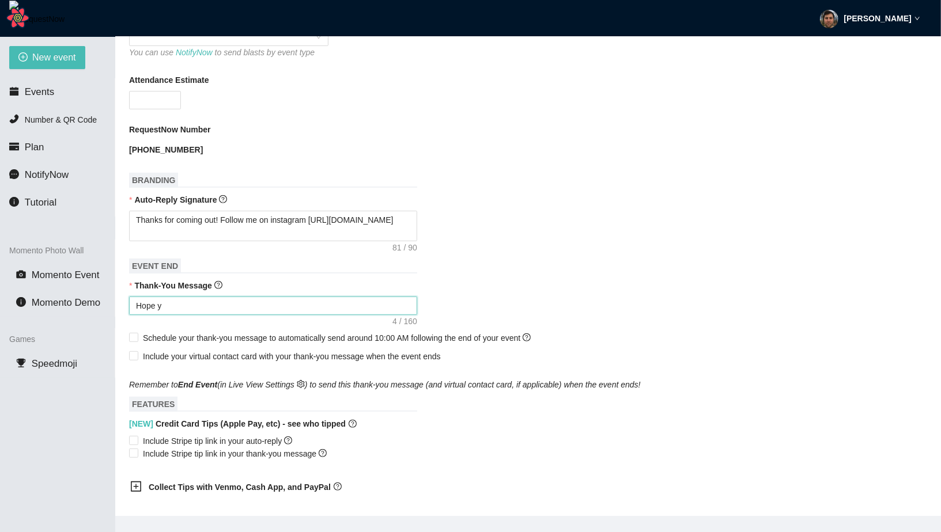
type textarea "Hope yo"
type textarea "Hope you"
type textarea "Hope you h"
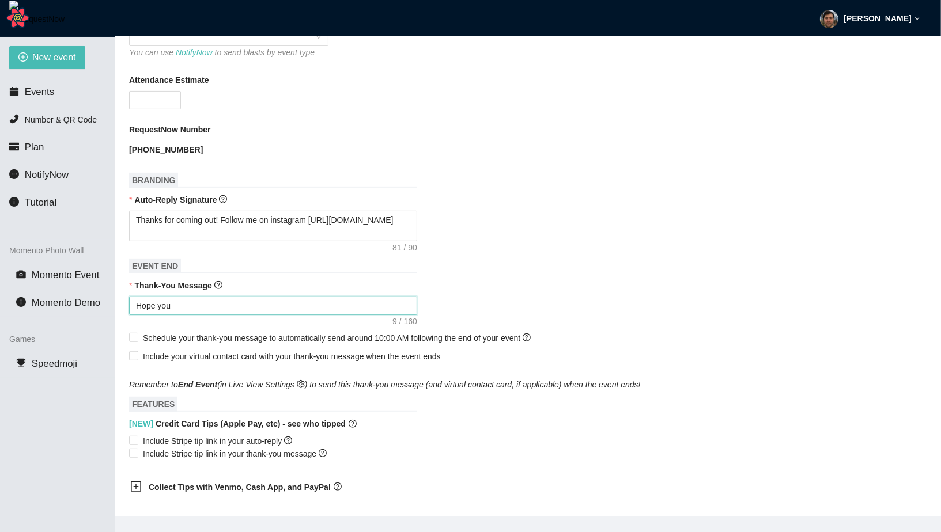
type textarea "Hope you h"
type textarea "Hope you ha"
type textarea "Hope you had"
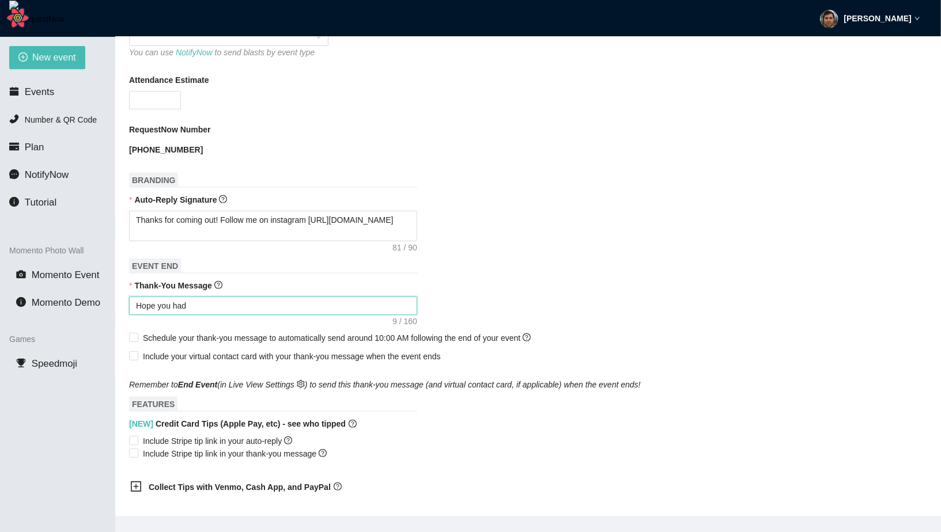
type textarea "Hope you had"
type textarea "Hope you had f"
type textarea "Hope you had fu"
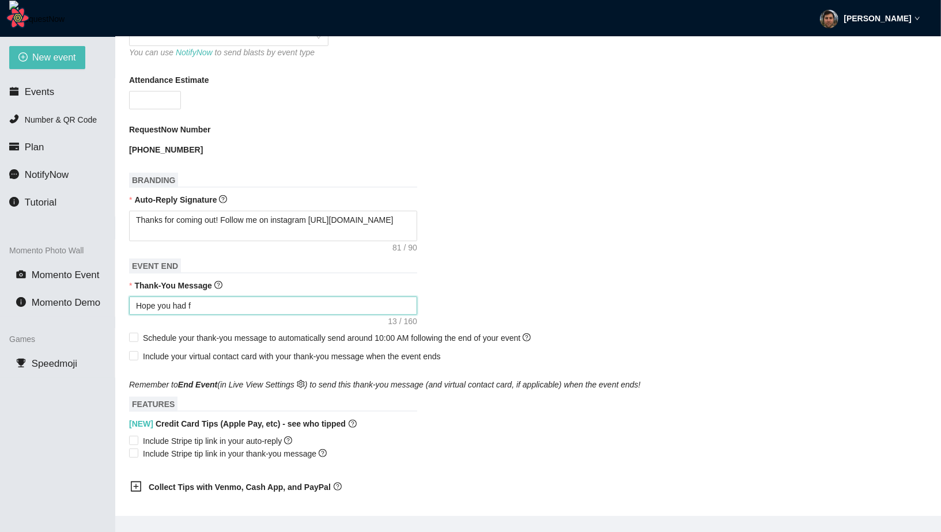
type textarea "Hope you had fu"
type textarea "Hope you had fun"
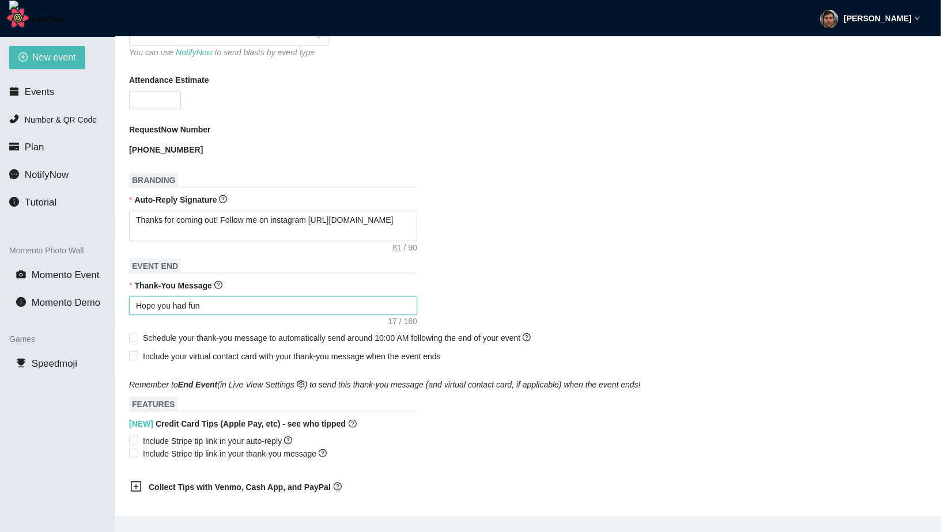
type textarea "Hope you had fun t"
type textarea "Hope you had fun to"
type textarea "Hope you had fun ton"
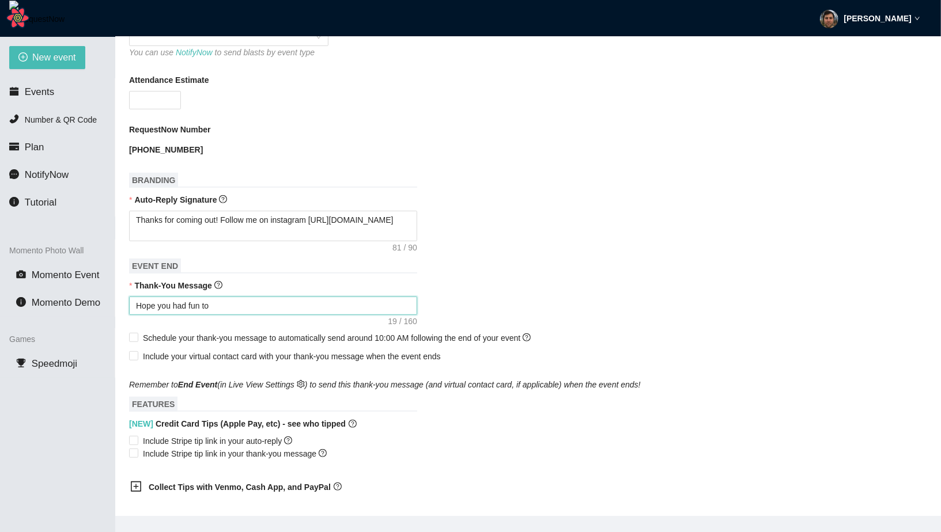
type textarea "Hope you had fun ton"
type textarea "Hope you had fun toni"
type textarea "Hope you had fun tonig"
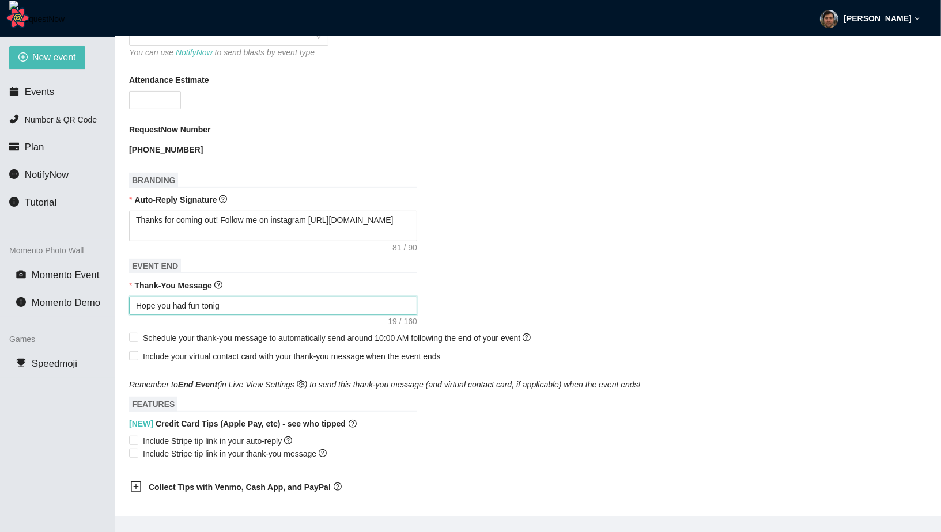
type textarea "Hope you had fun tonigh"
type textarea "Hope you had fun tonight"
type textarea "Hope you had fun tonight!"
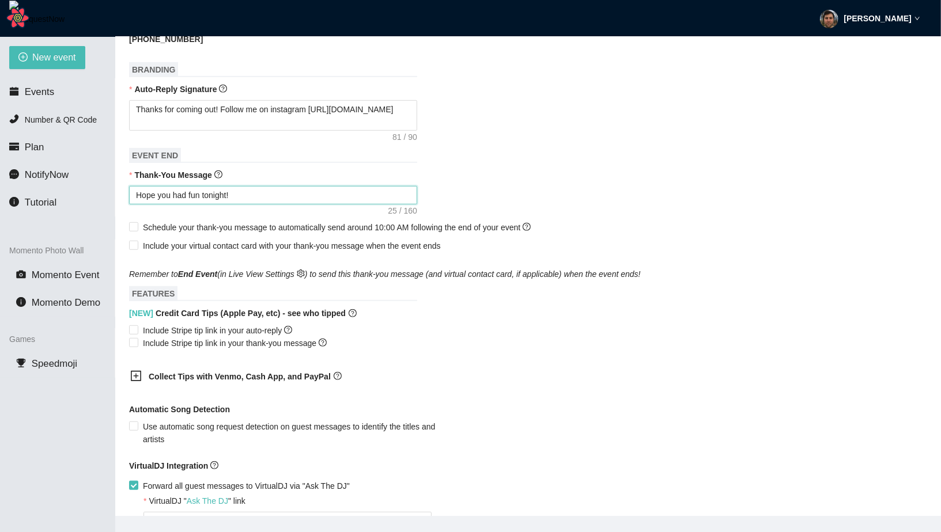
scroll to position [404, 0]
type textarea "Hope you had fun tonight!"
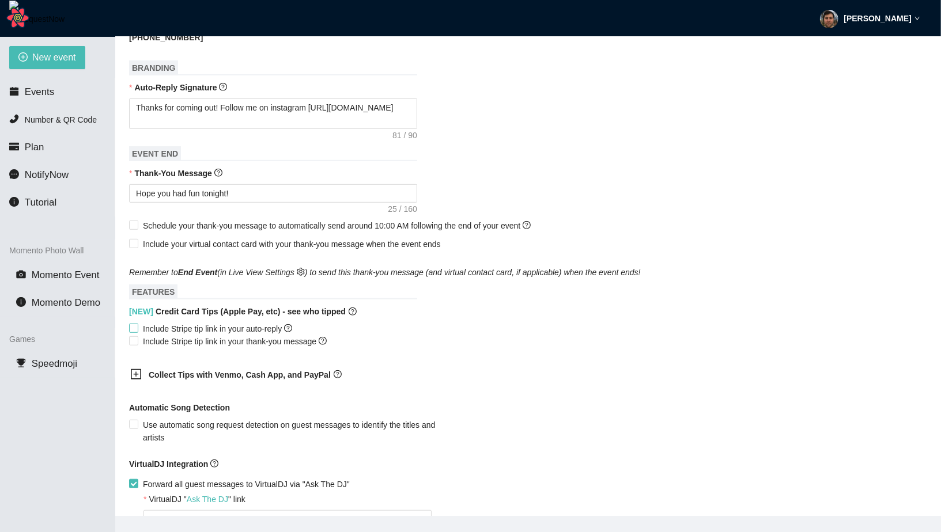
click at [214, 335] on span "Include Stripe tip link in your auto-reply" at bounding box center [217, 329] width 158 height 13
click at [137, 332] on input "Include Stripe tip link in your auto-reply" at bounding box center [133, 328] width 8 height 8
checkbox input "true"
click at [215, 348] on span "Include Stripe tip link in your thank-you message" at bounding box center [234, 341] width 193 height 13
click at [137, 345] on input "Include Stripe tip link in your thank-you message" at bounding box center [133, 340] width 8 height 8
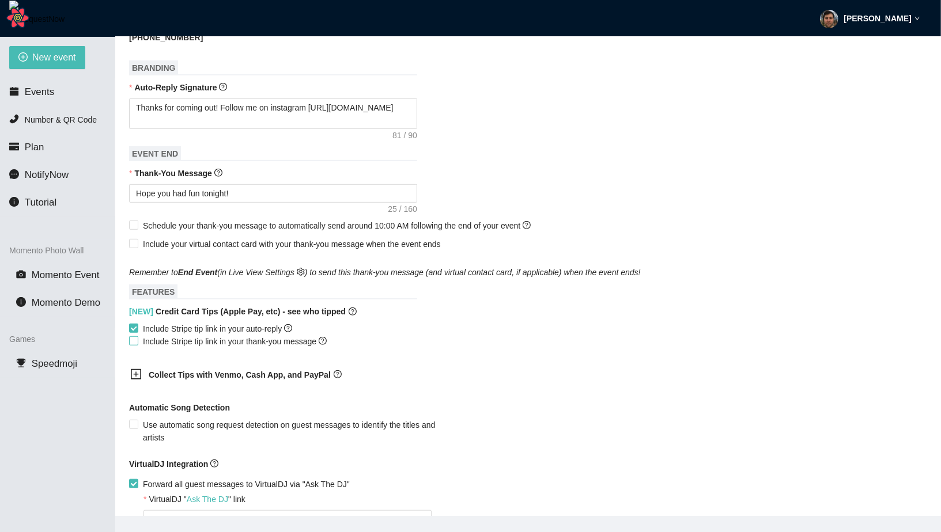
checkbox input "true"
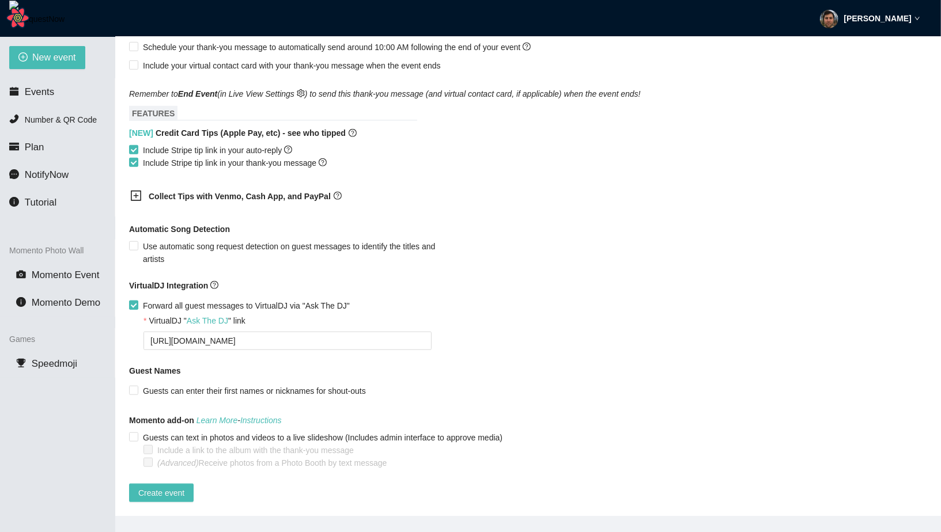
click at [197, 300] on span "Forward all guest messages to VirtualDJ via "Ask The DJ"" at bounding box center [246, 306] width 216 height 13
click at [137, 301] on input "Forward all guest messages to VirtualDJ via "Ask The DJ"" at bounding box center [133, 305] width 8 height 8
checkbox input "false"
type textarea "https://virtualdj.com/ask/Test__Event2"
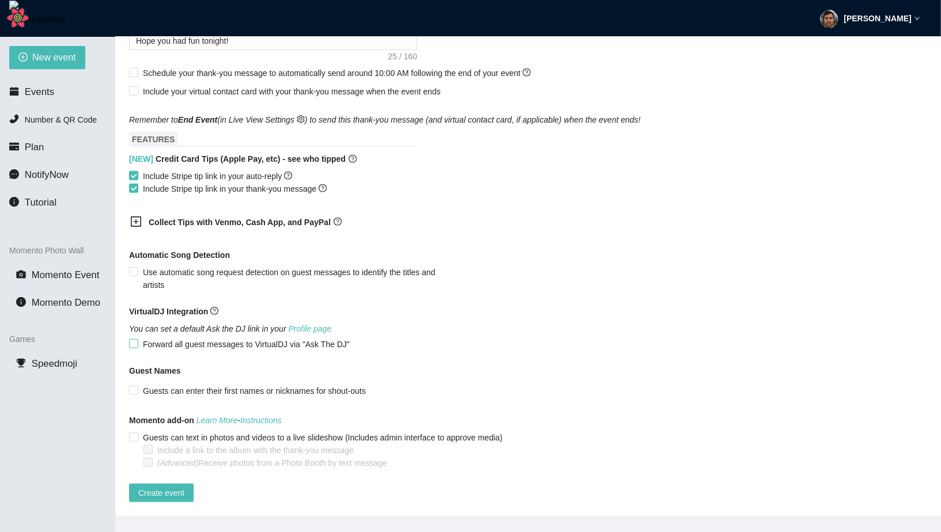
scroll to position [580, 0]
click at [148, 487] on span "Create event" at bounding box center [161, 493] width 46 height 13
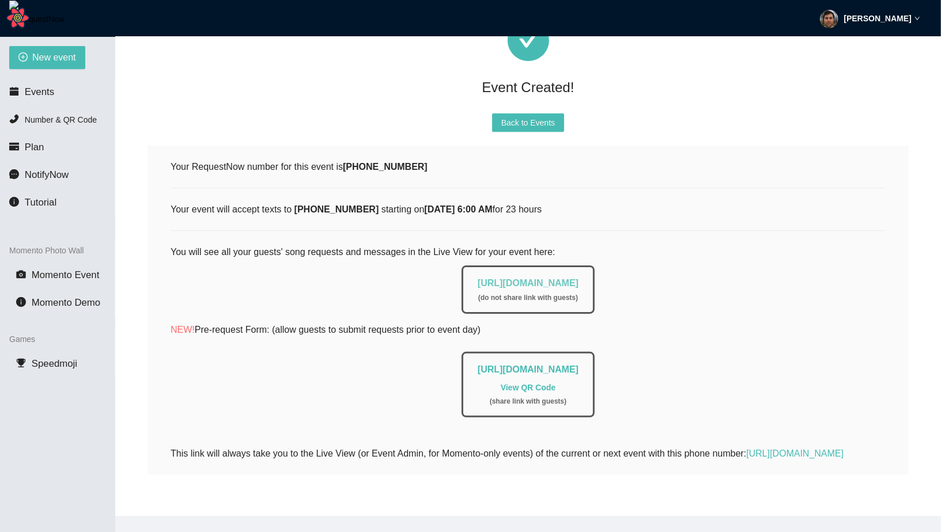
drag, startPoint x: 622, startPoint y: 255, endPoint x: 557, endPoint y: 255, distance: 65.7
click at [557, 266] on div "https://app.requestnow.io/live/pmxrzjm ( do not share link with guests )" at bounding box center [527, 290] width 133 height 48
copy link "/live/pmxrzjm"
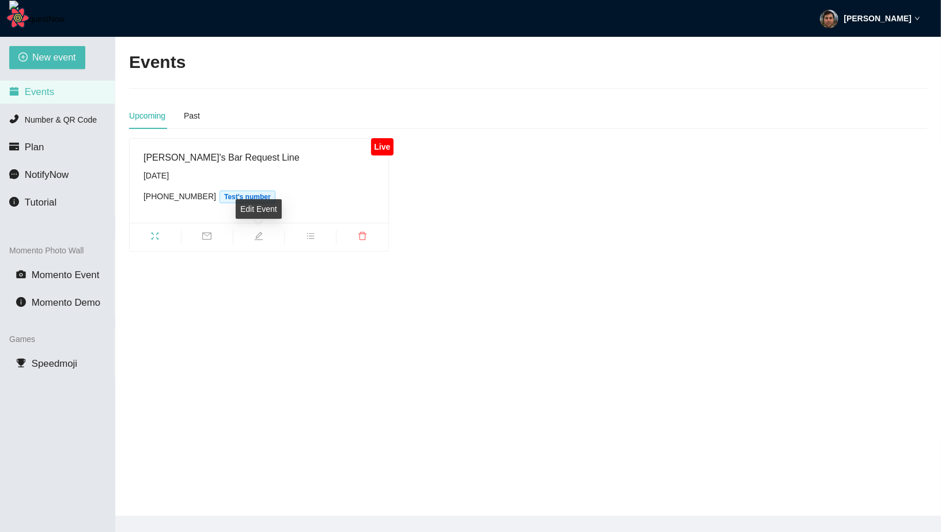
click at [259, 235] on icon "edit" at bounding box center [259, 236] width 8 height 8
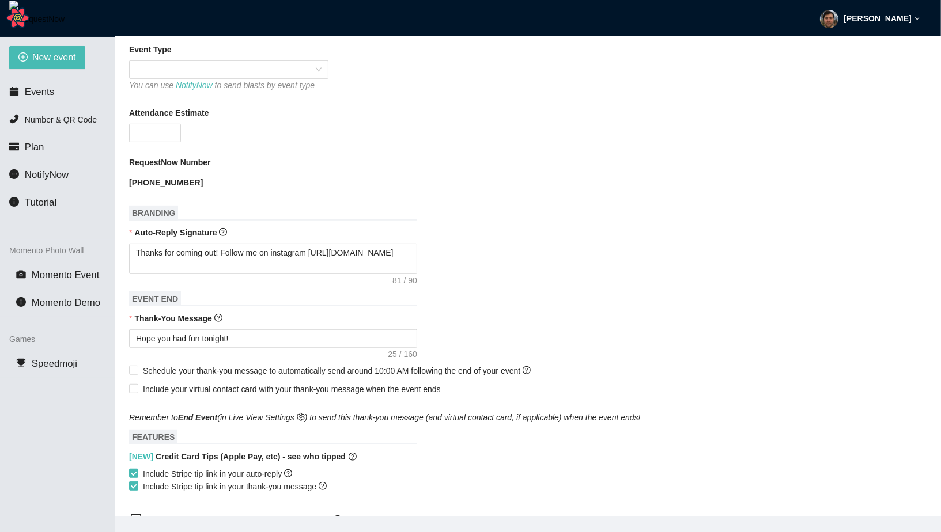
scroll to position [440, 0]
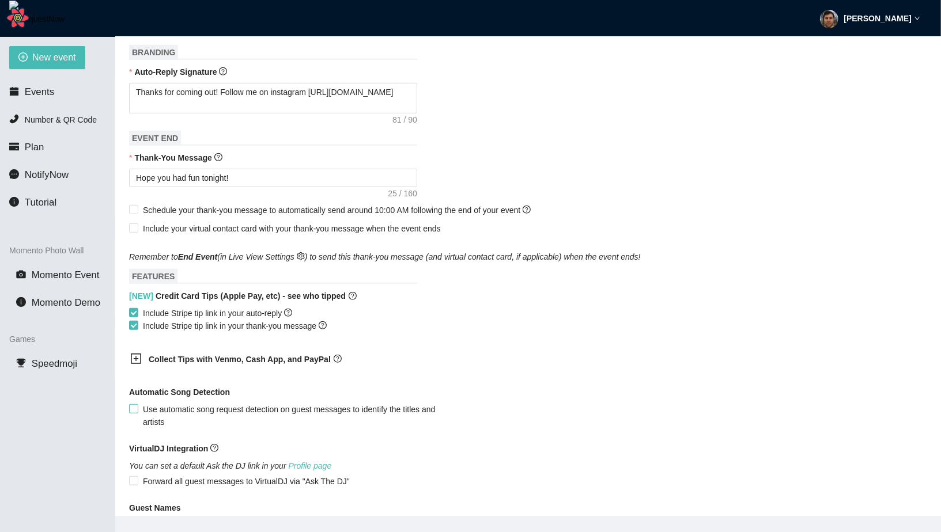
click at [150, 425] on span "Use automatic song request detection on guest messages to identify the titles a…" at bounding box center [299, 415] width 323 height 25
click at [137, 413] on input "Use automatic song request detection on guest messages to identify the titles a…" at bounding box center [133, 408] width 8 height 8
checkbox input "true"
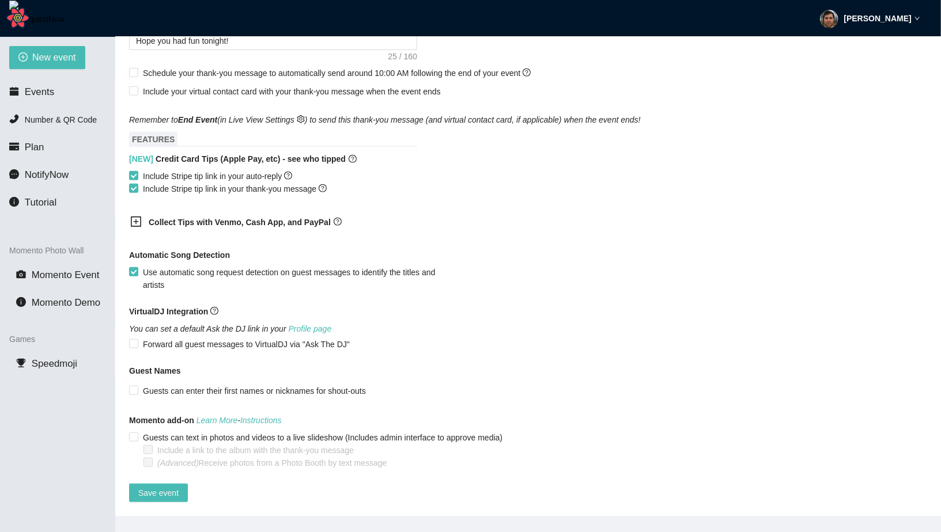
click at [149, 493] on main "Edit Event Event Name [PERSON_NAME]'s Bar Request Line Event Start Date [DATE] …" at bounding box center [528, 276] width 826 height 479
click at [150, 487] on span "Save event" at bounding box center [158, 493] width 40 height 13
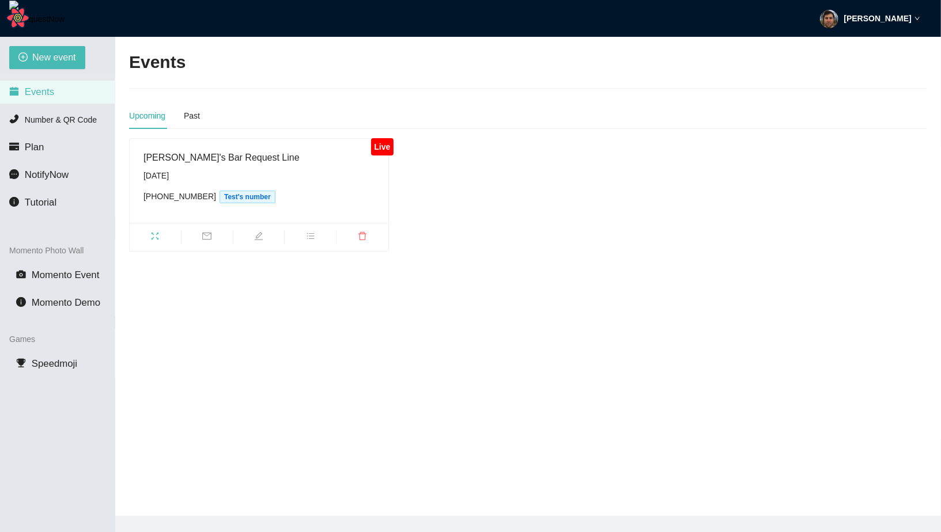
click at [158, 236] on icon "fullscreen" at bounding box center [154, 236] width 9 height 9
